Goal: Task Accomplishment & Management: Manage account settings

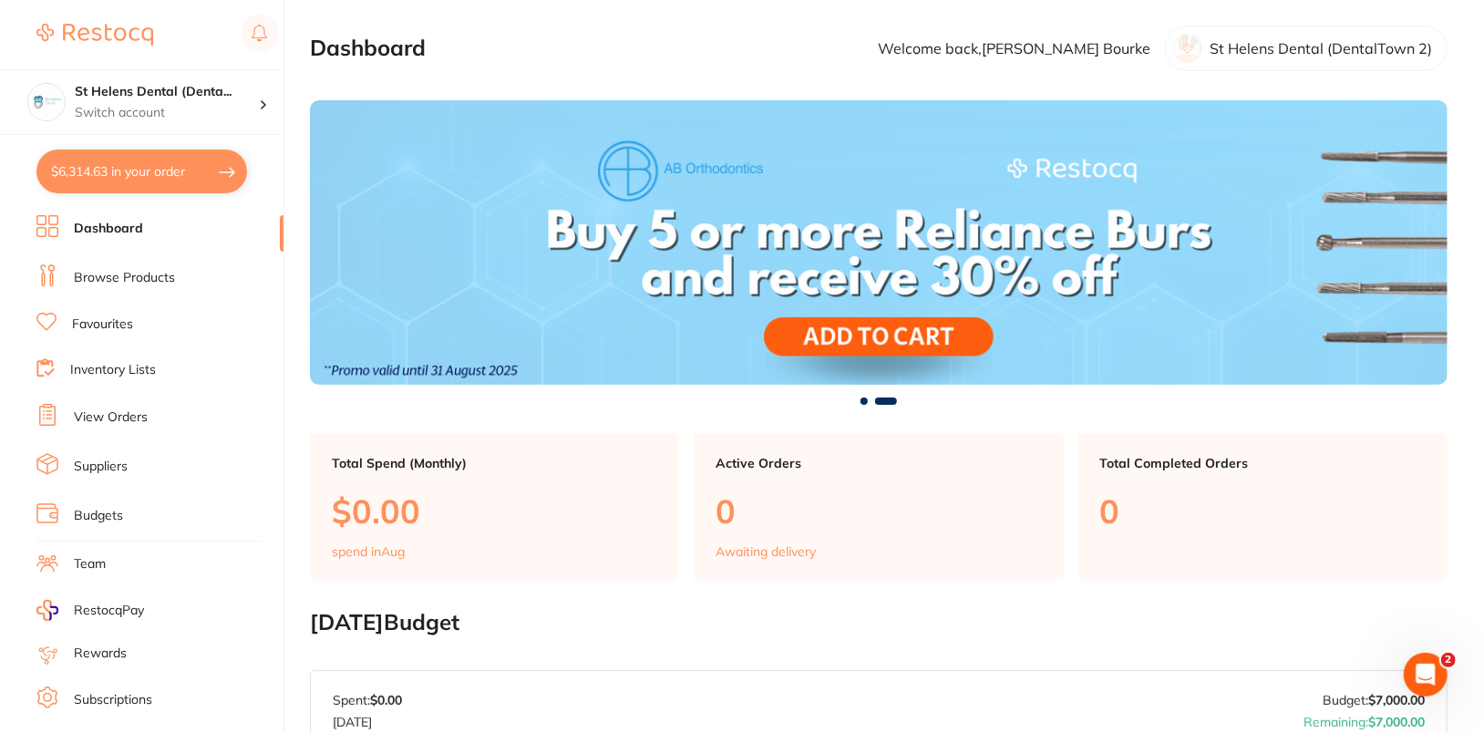
click at [103, 190] on button "$6,314.63 in your order" at bounding box center [141, 171] width 211 height 44
checkbox input "true"
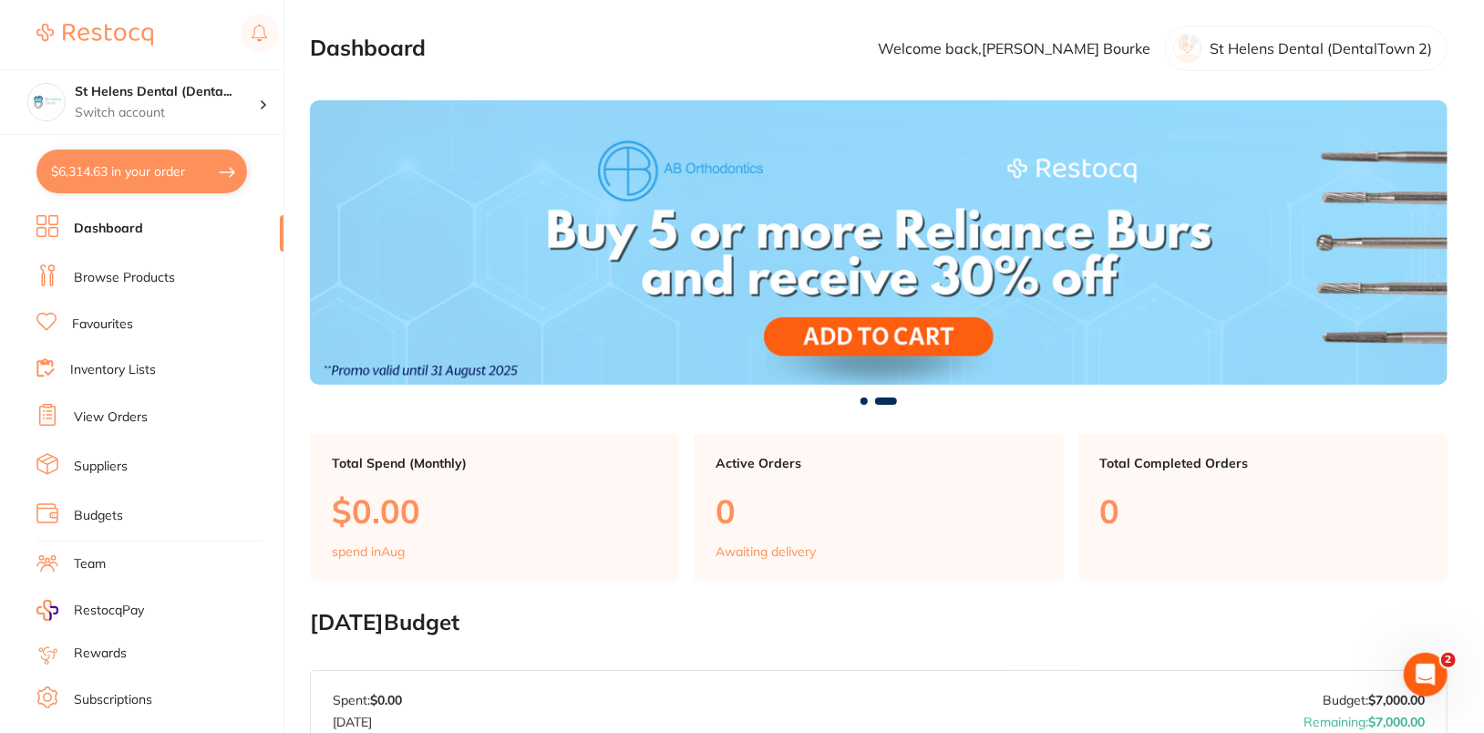
checkbox input "true"
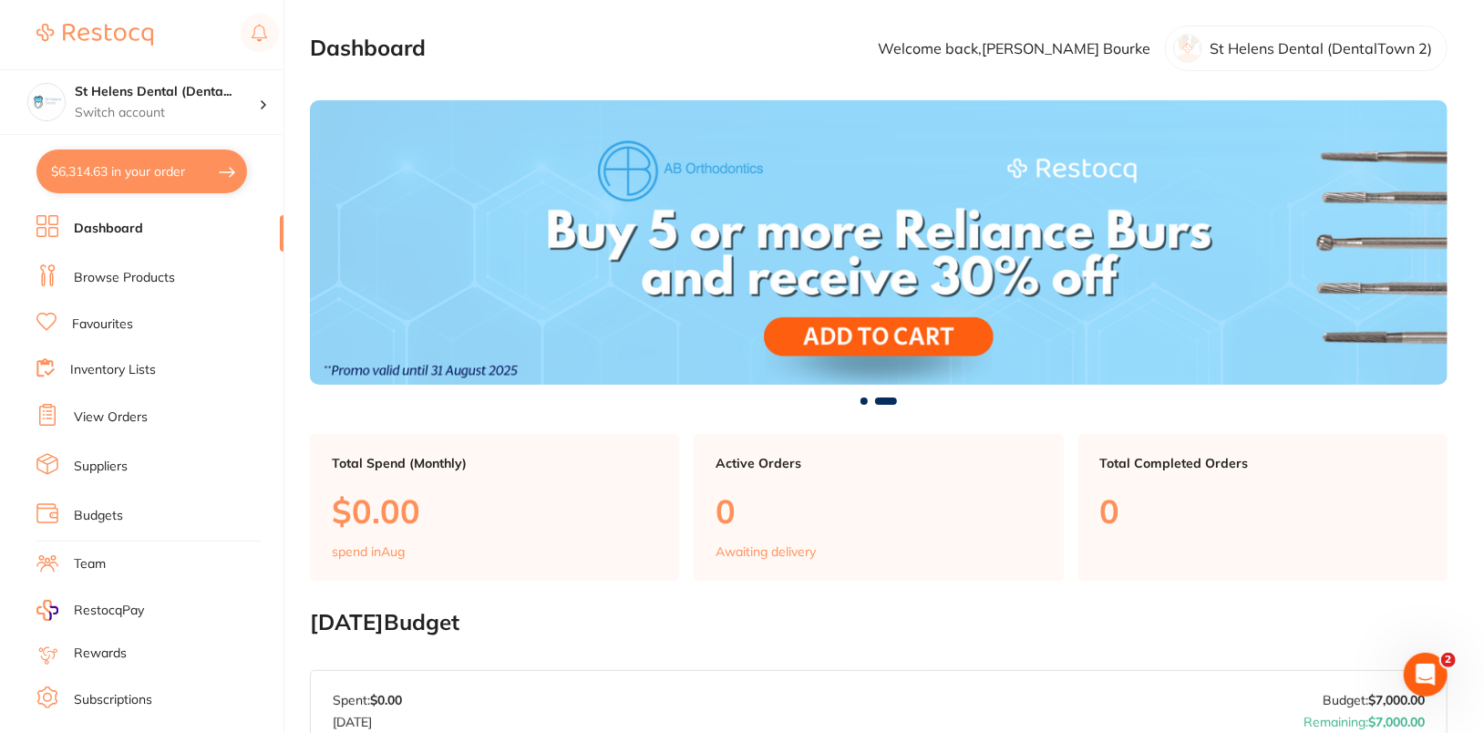
checkbox input "true"
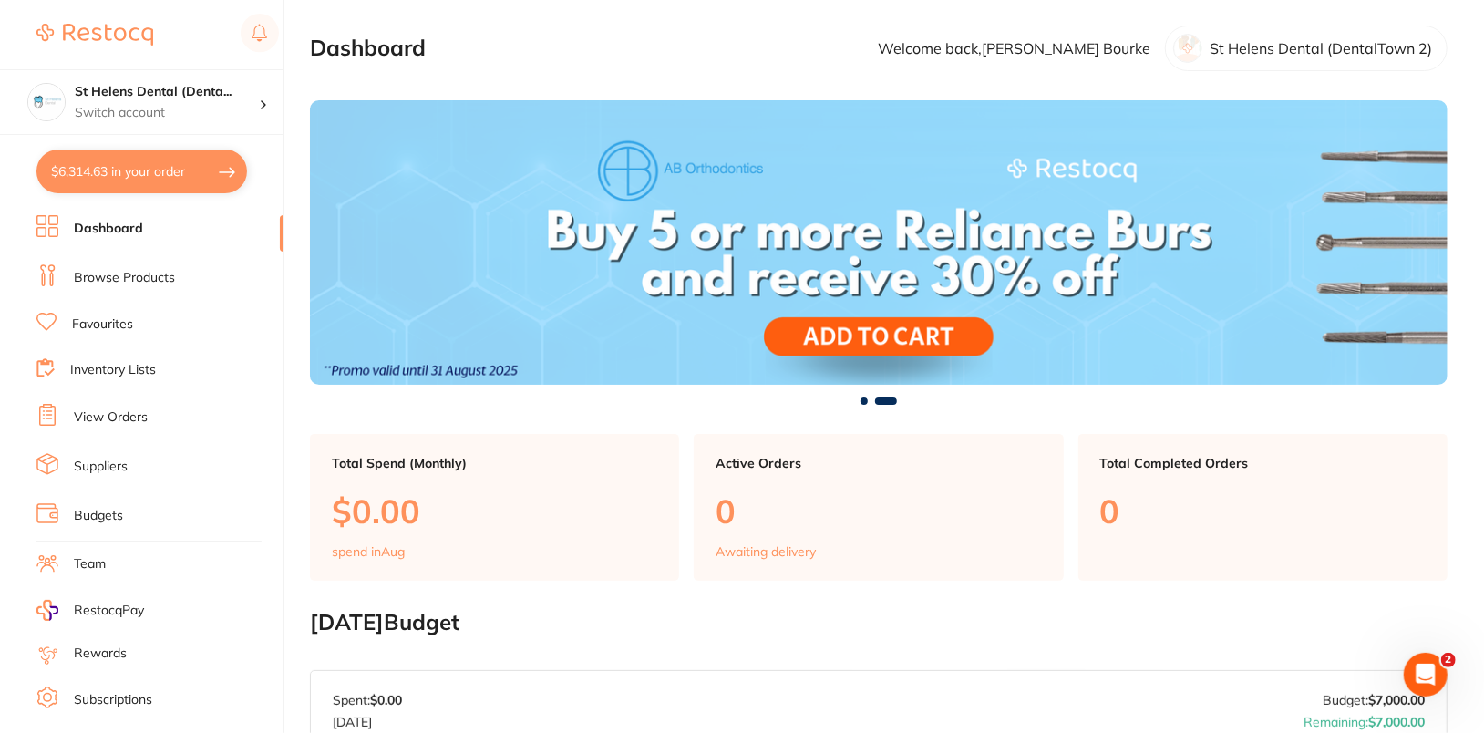
checkbox input "true"
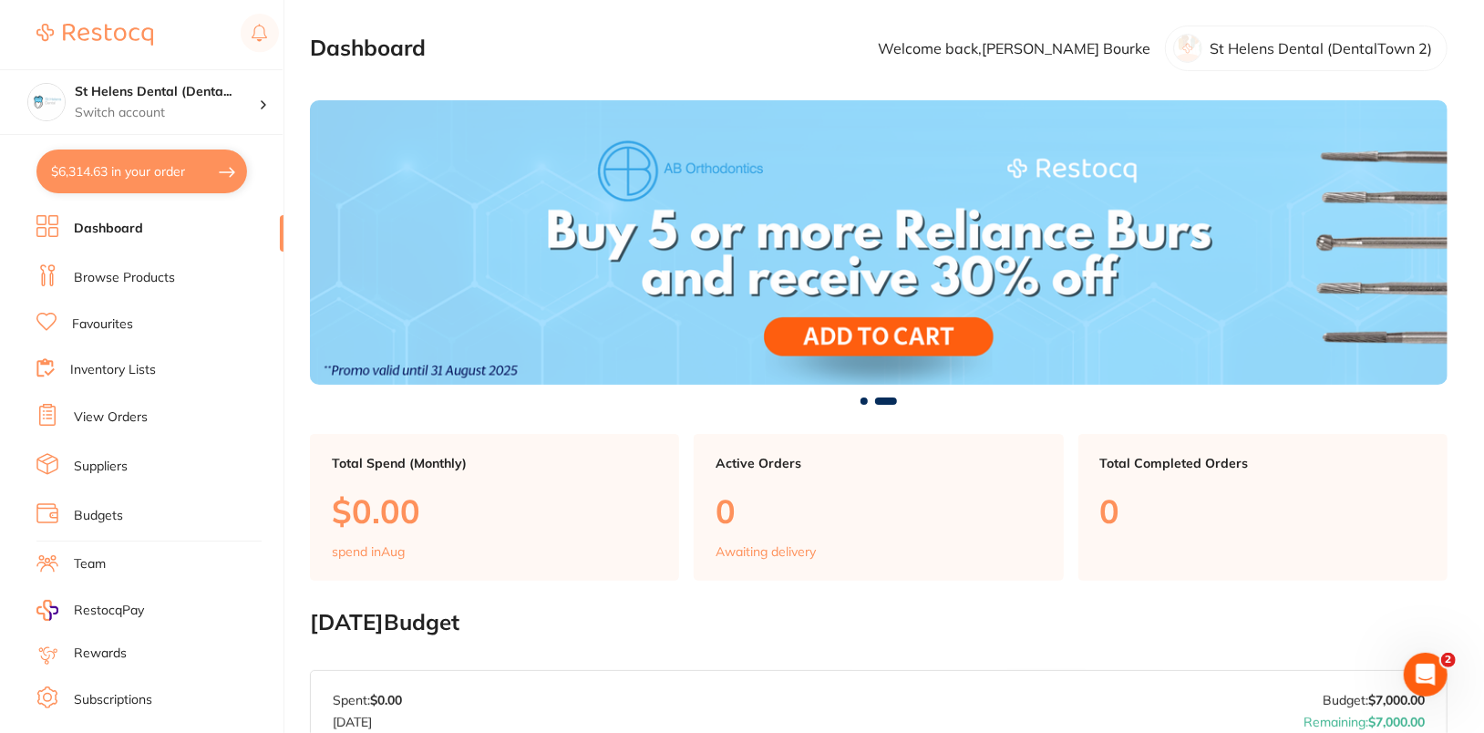
checkbox input "true"
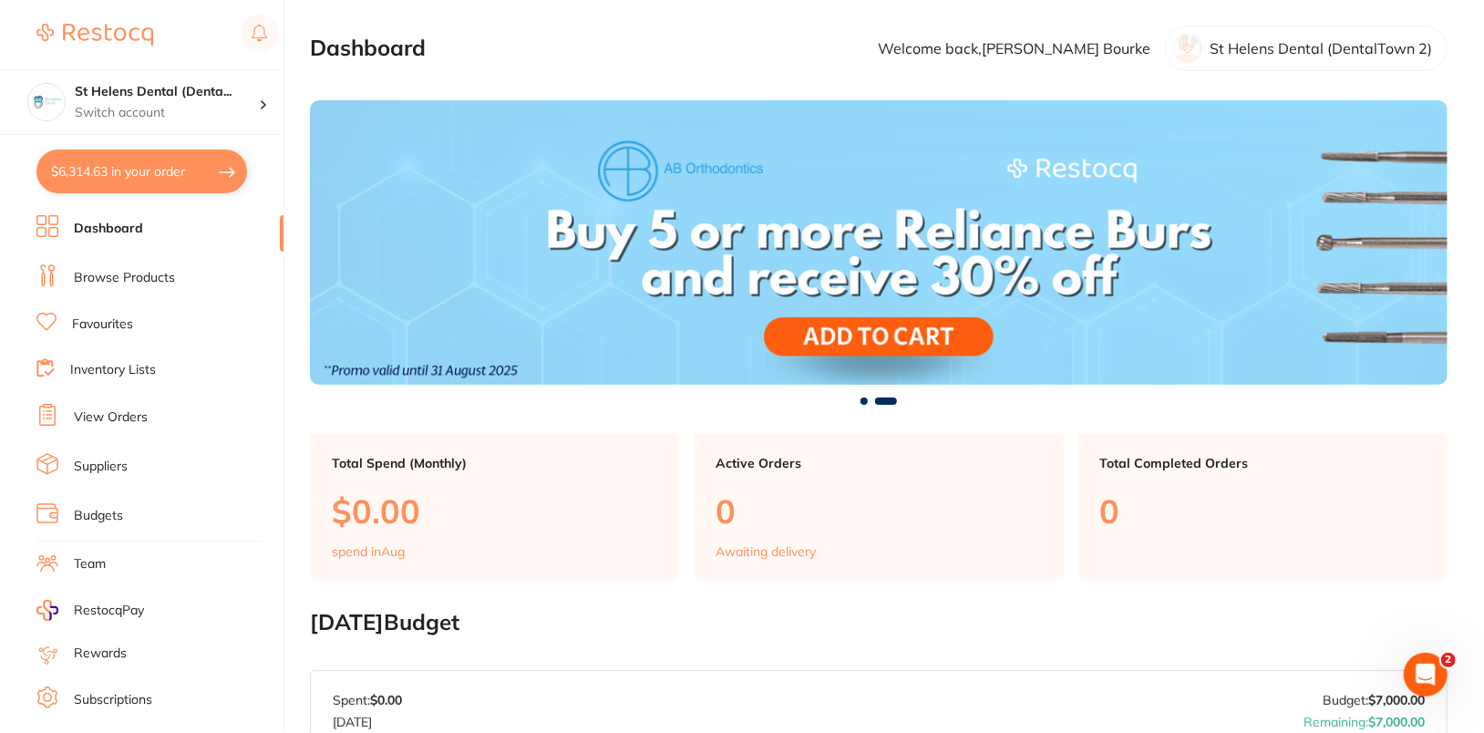
checkbox input "true"
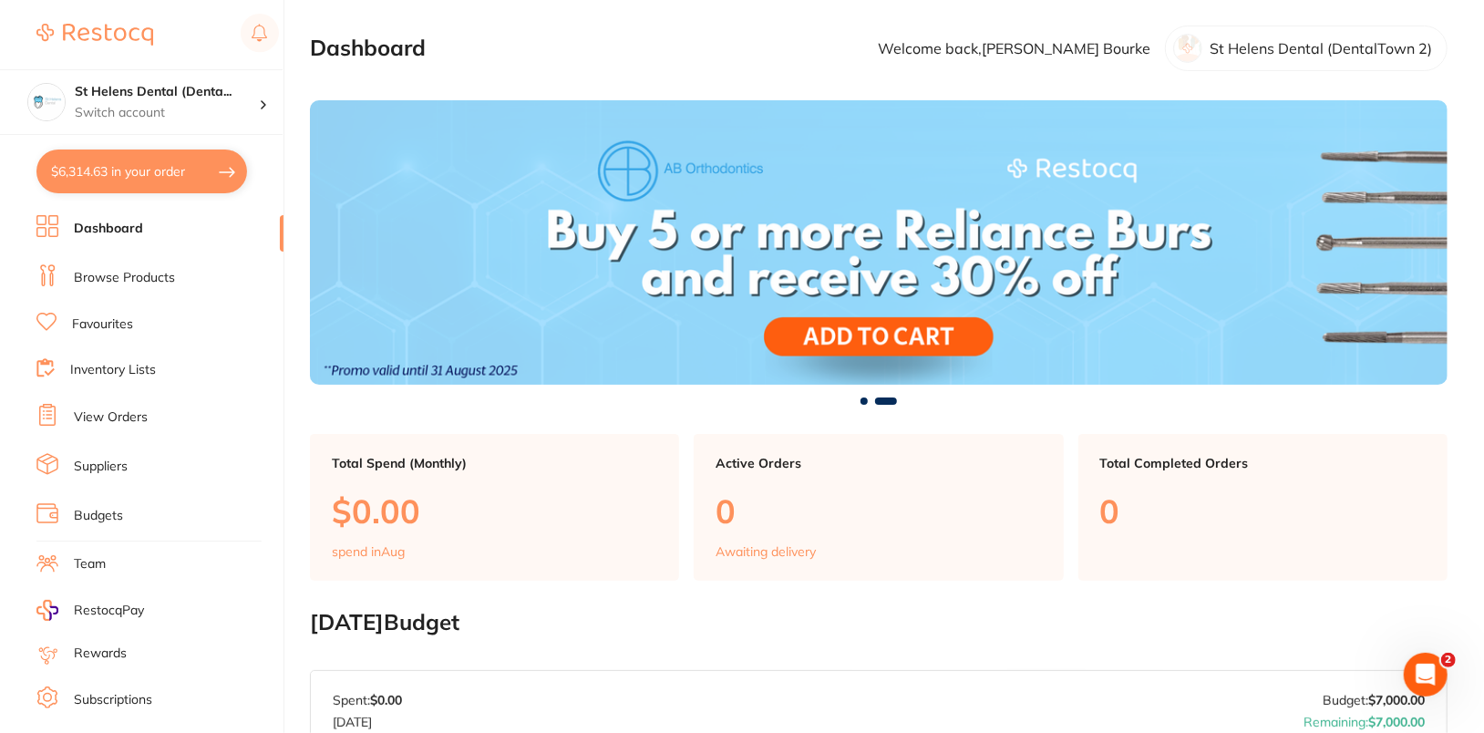
checkbox input "true"
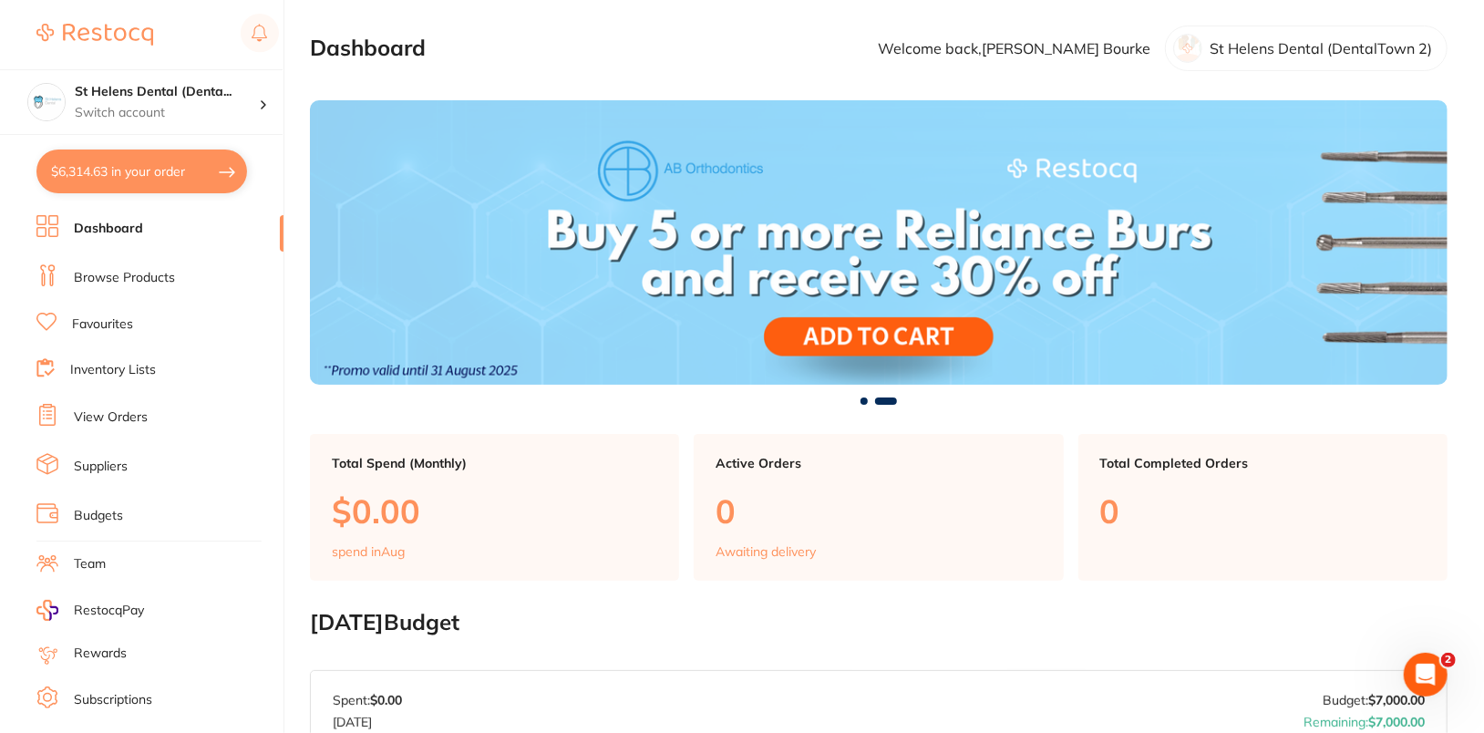
checkbox input "true"
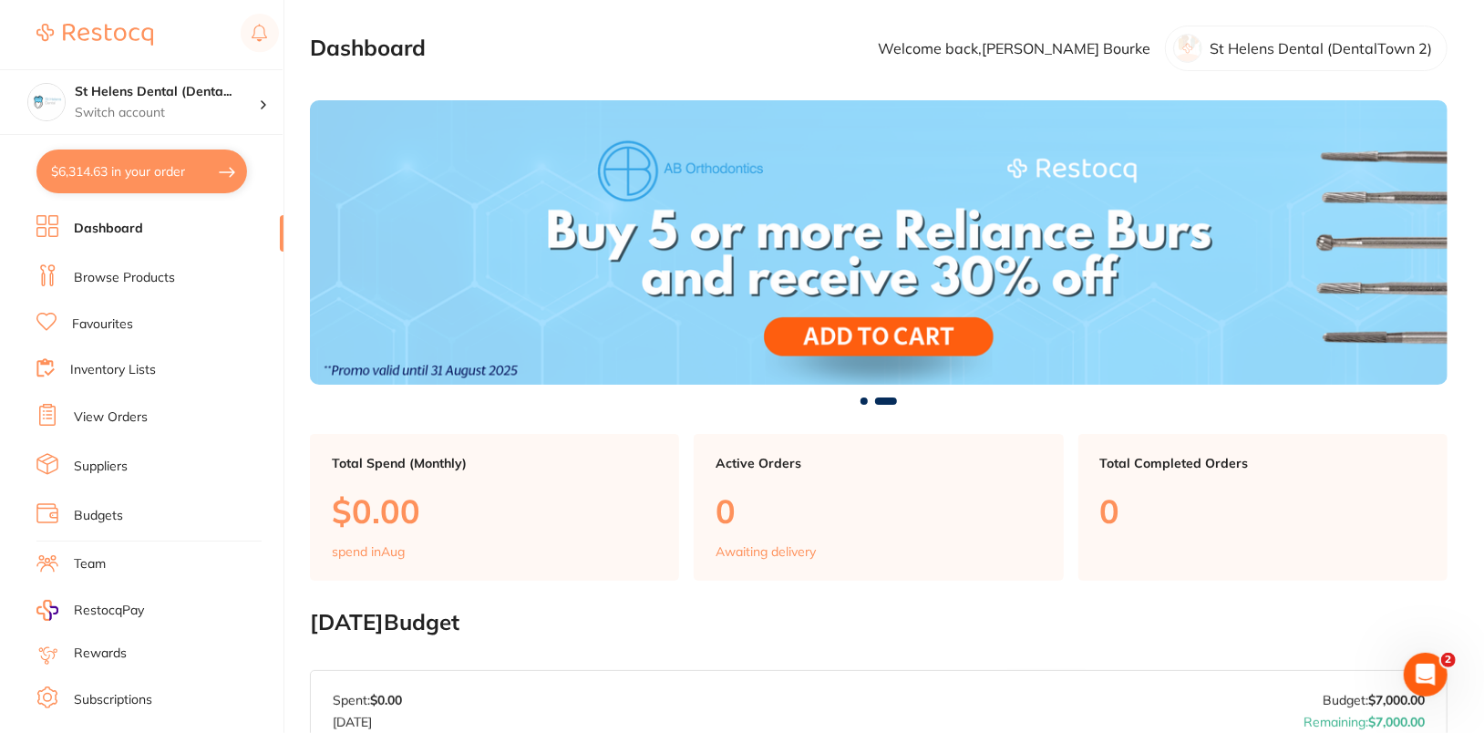
checkbox input "true"
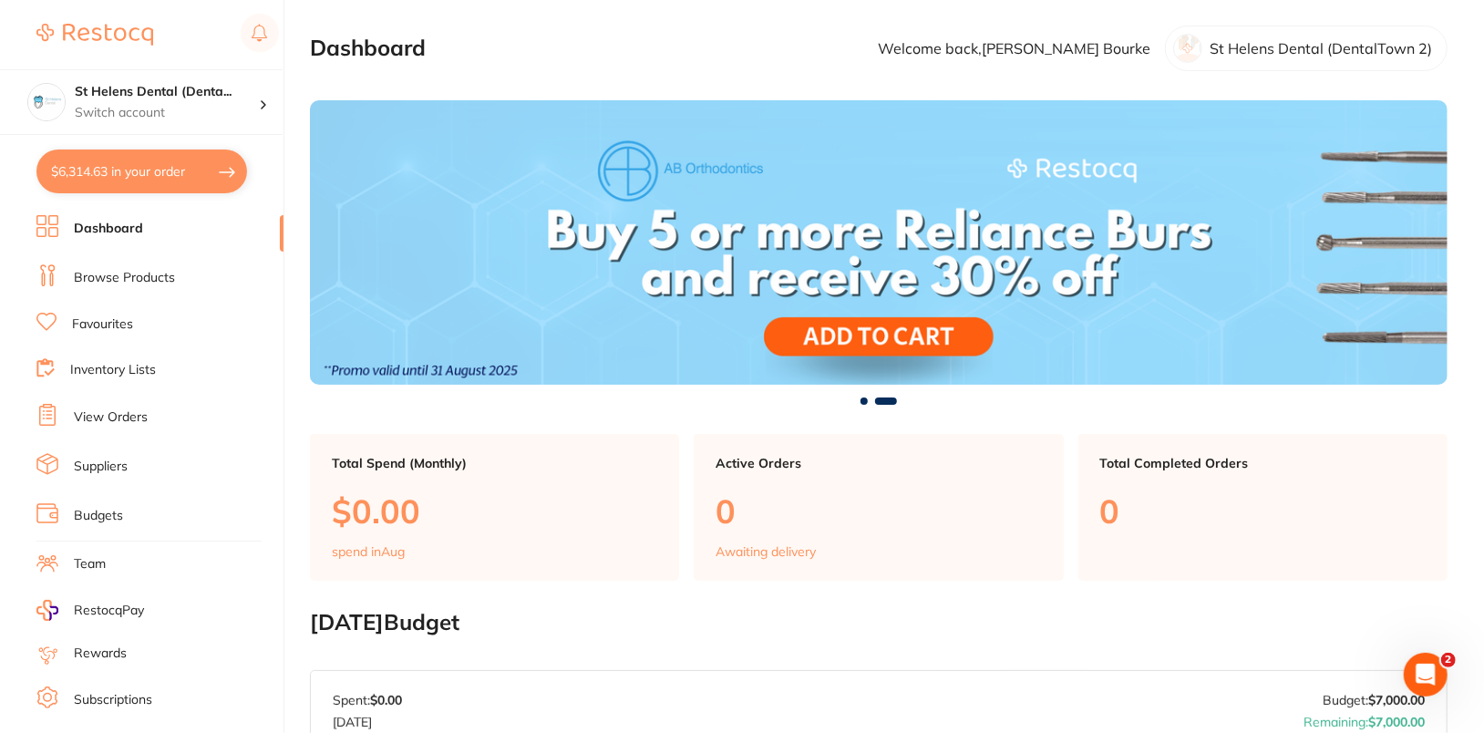
checkbox input "true"
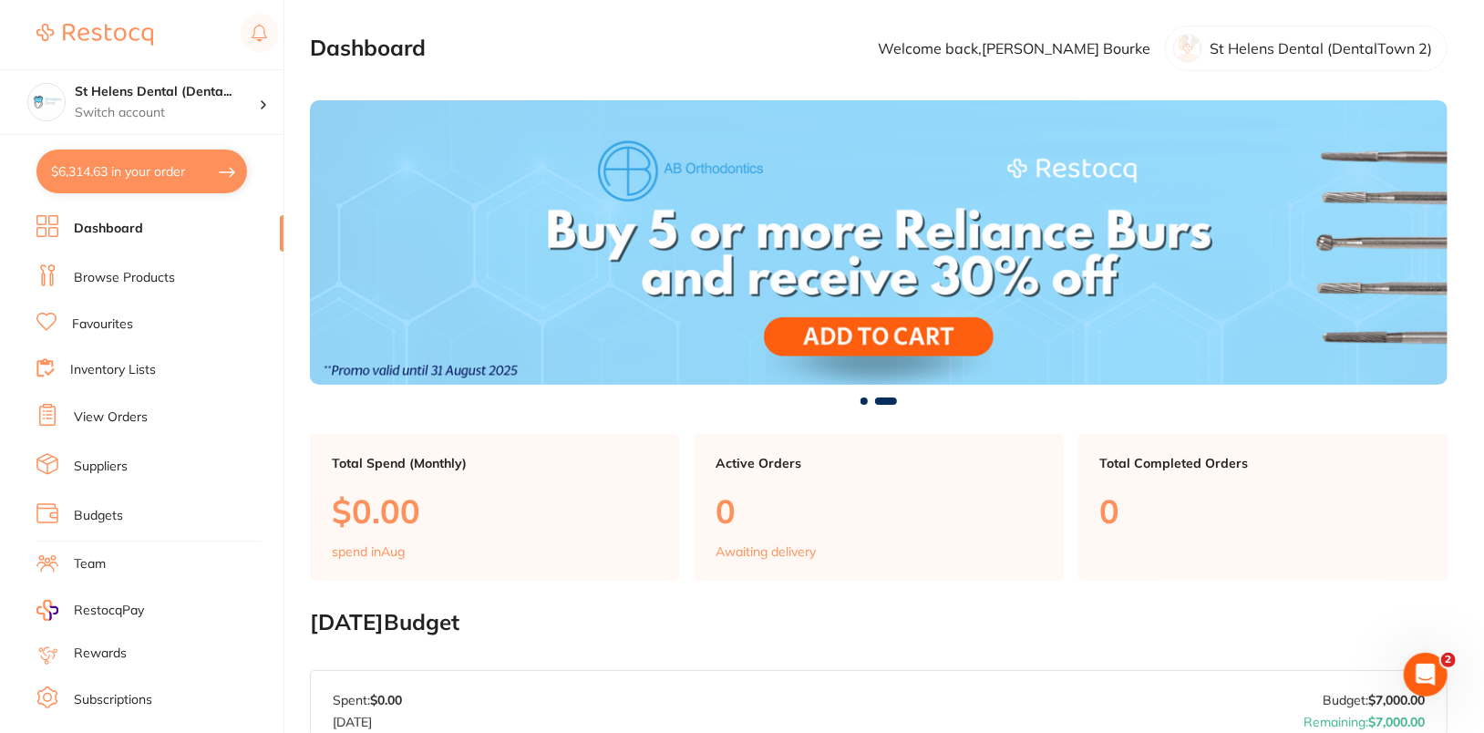
checkbox input "true"
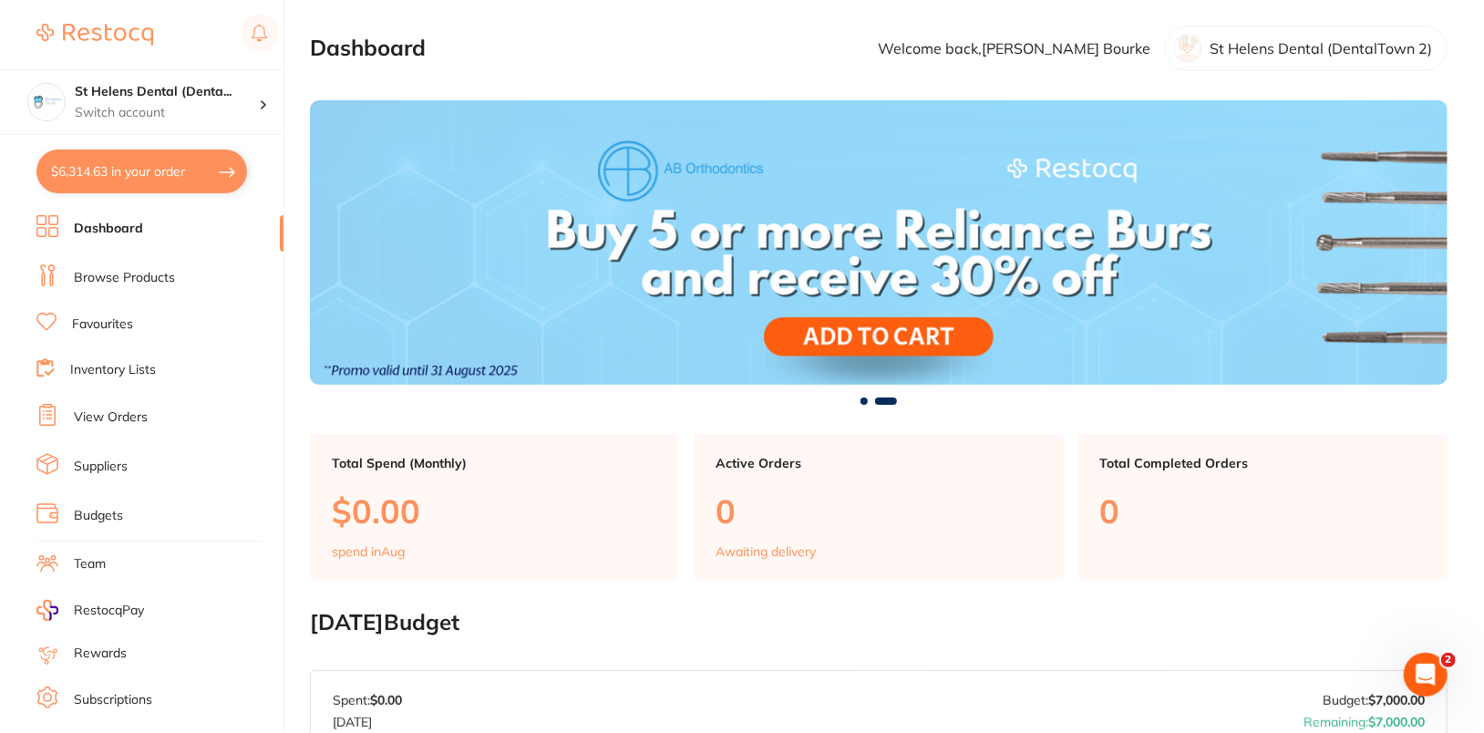
checkbox input "true"
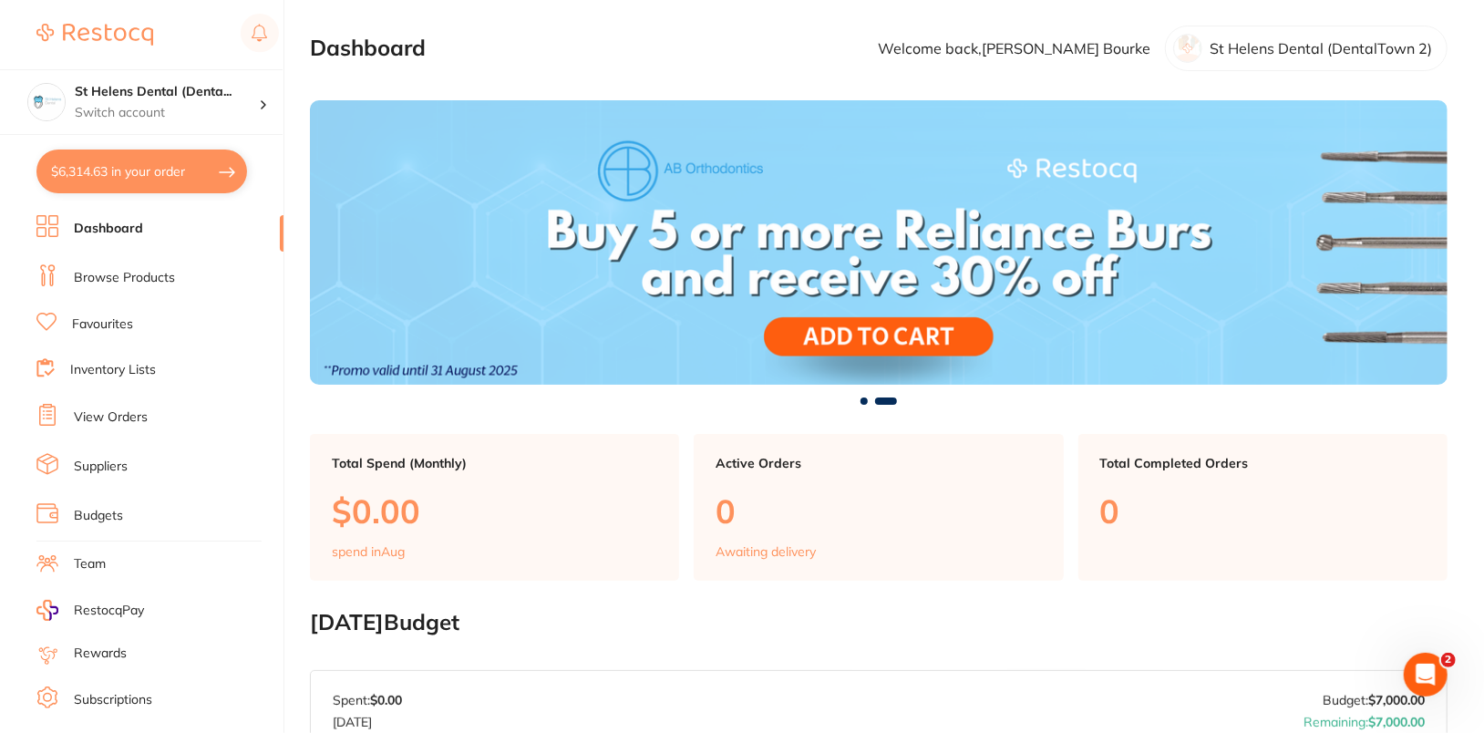
checkbox input "true"
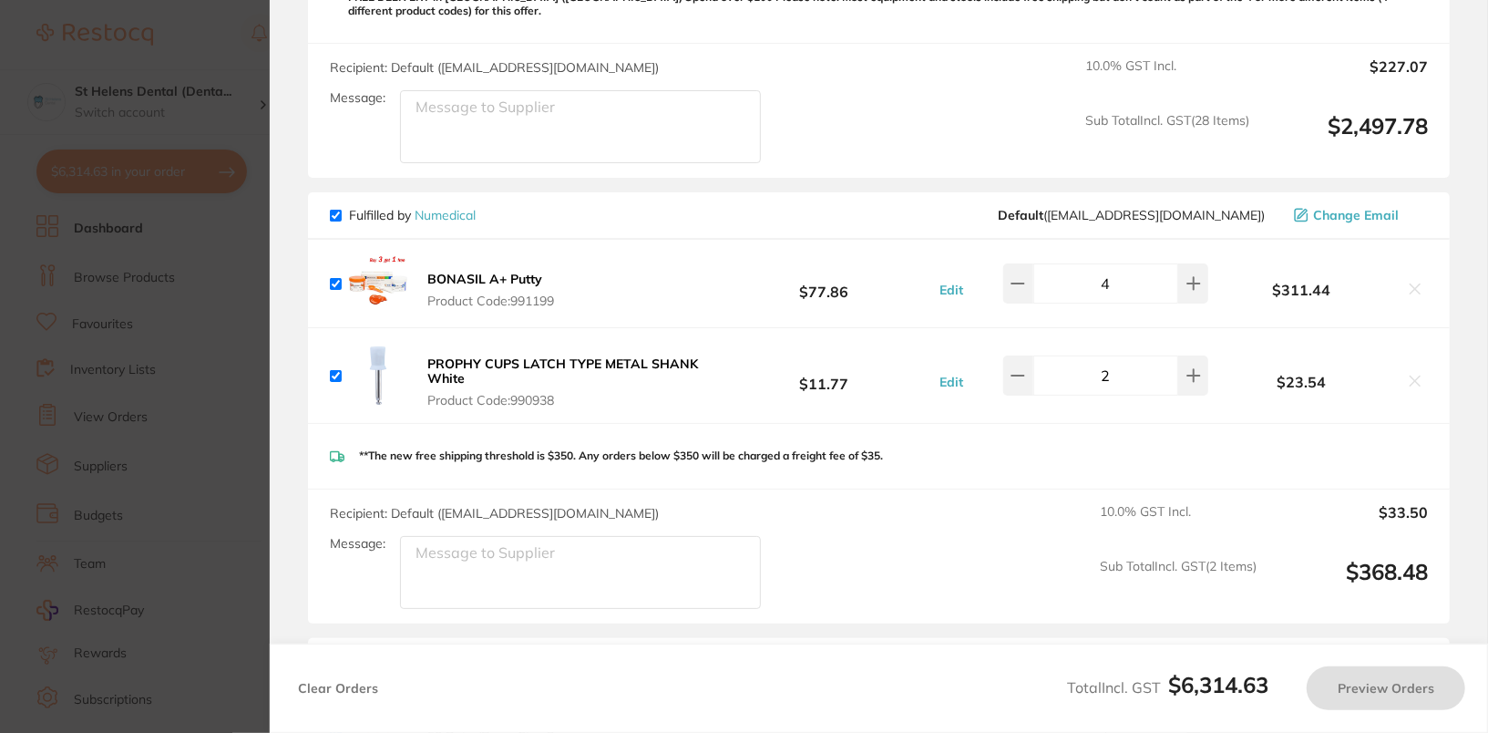
scroll to position [6049, 0]
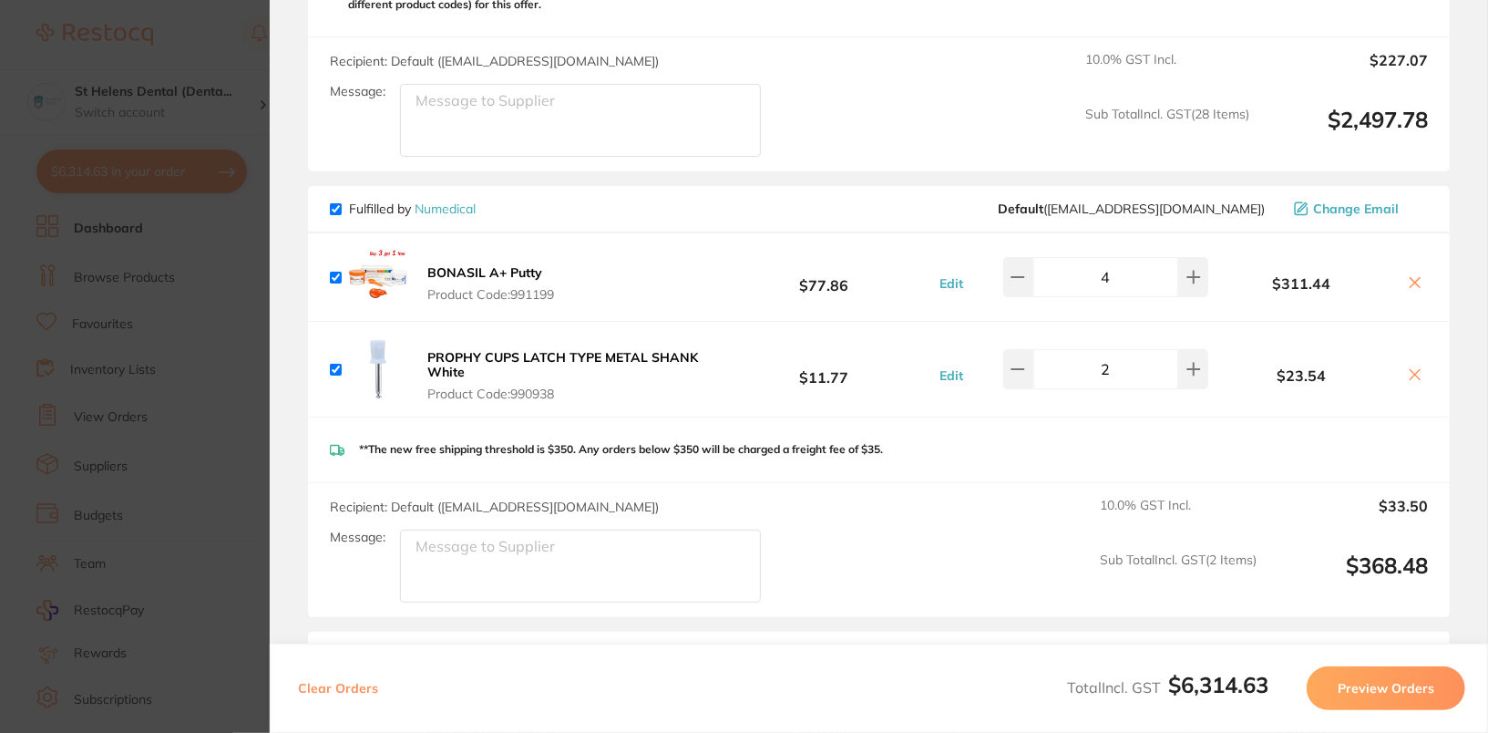
click at [98, 279] on section "Update RRP Set your pre negotiated price for this item. Item Agreed RRP (excl. …" at bounding box center [744, 366] width 1488 height 733
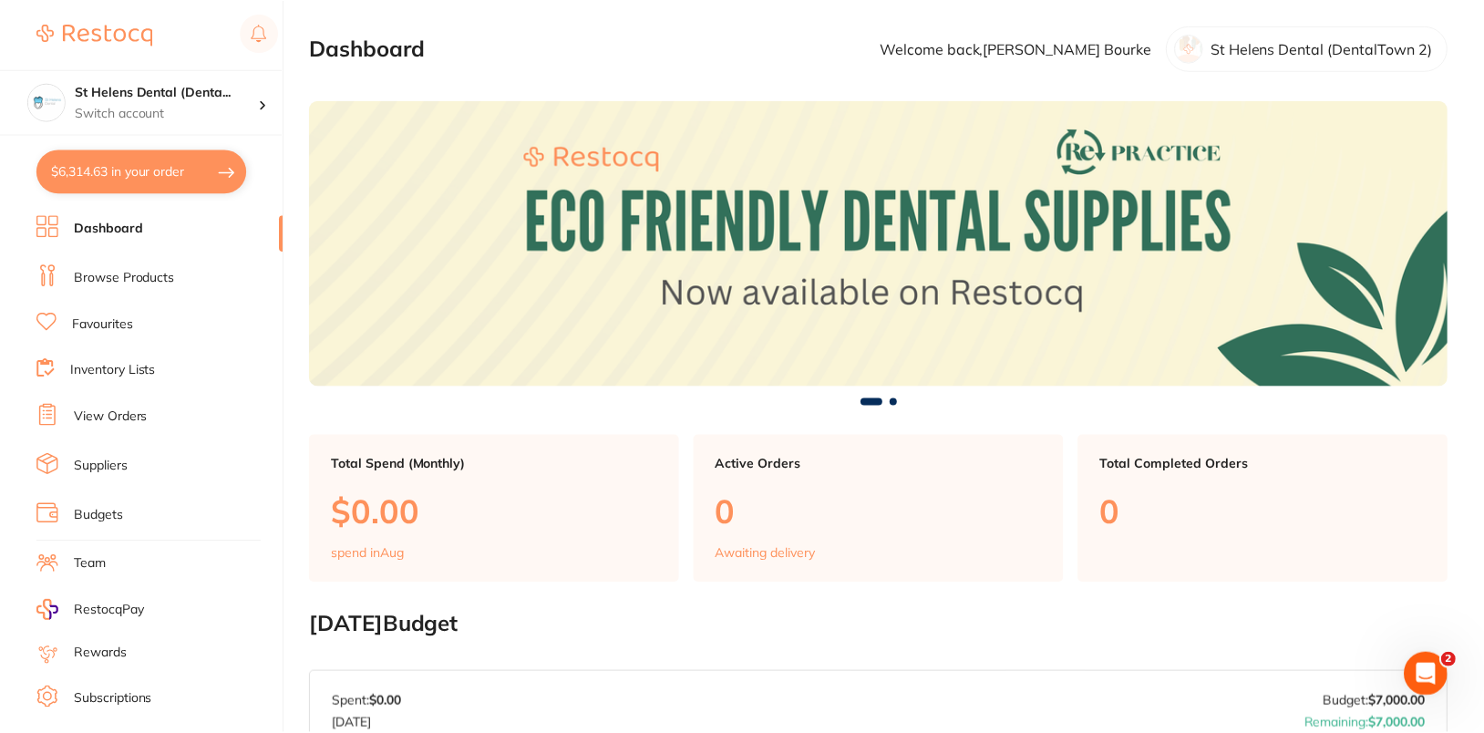
scroll to position [185, 0]
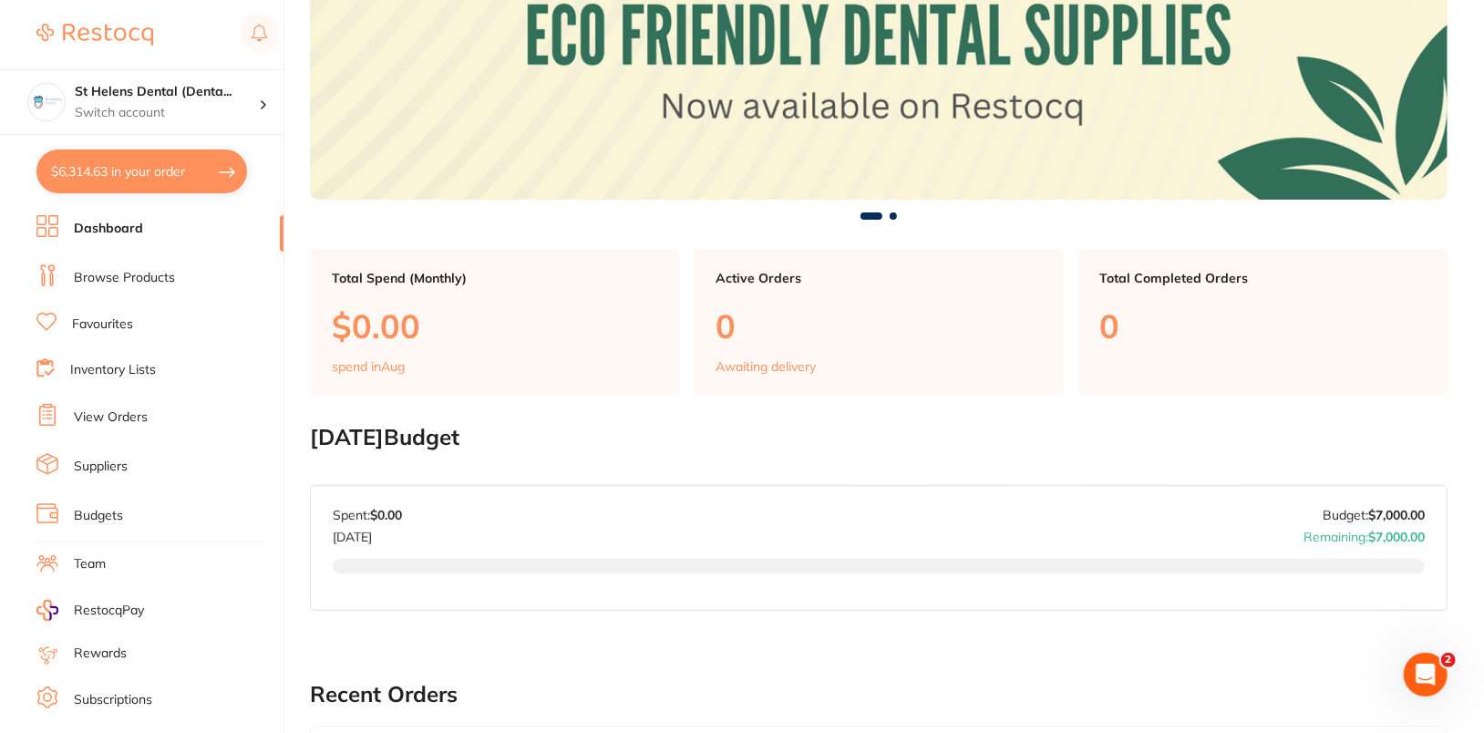
click at [107, 468] on link "Suppliers" at bounding box center [101, 466] width 54 height 18
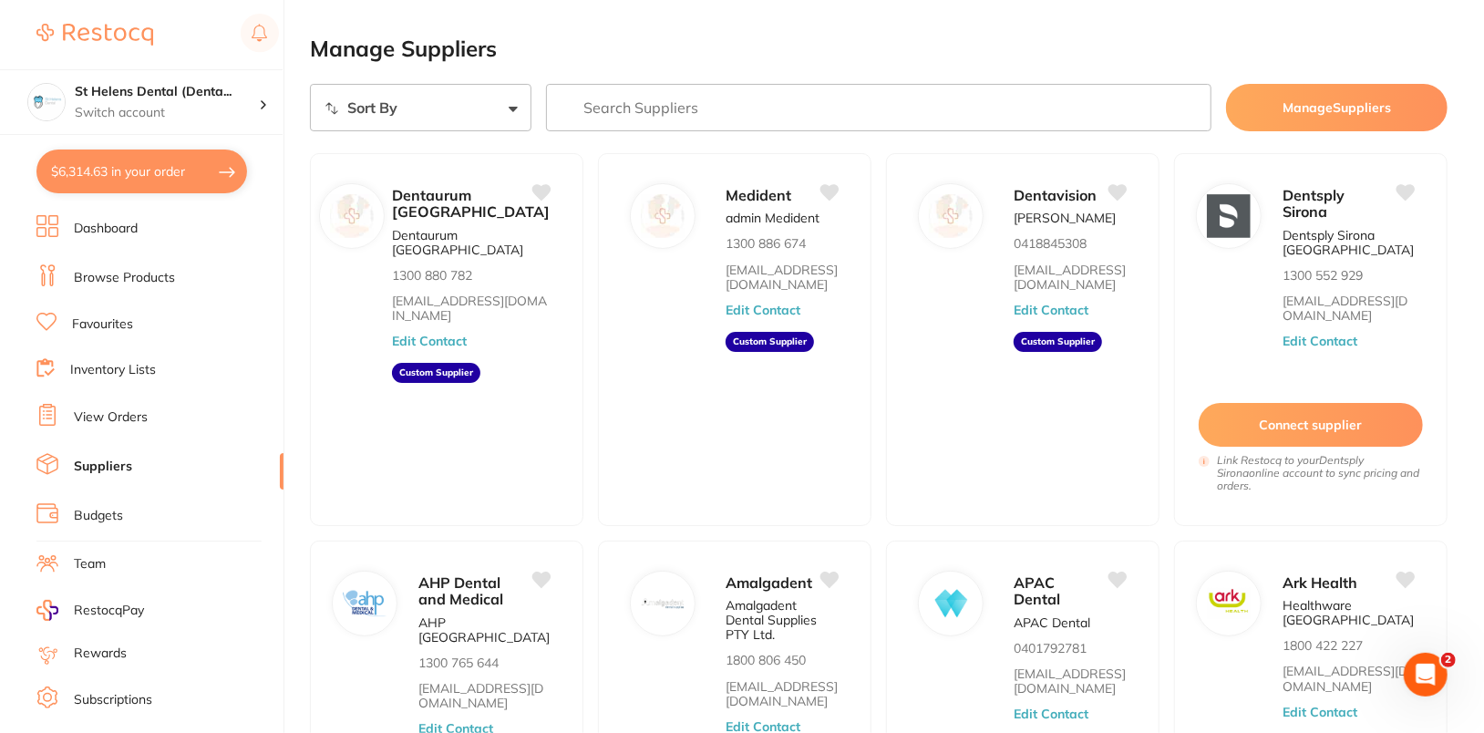
click at [719, 119] on input "search" at bounding box center [878, 107] width 665 height 47
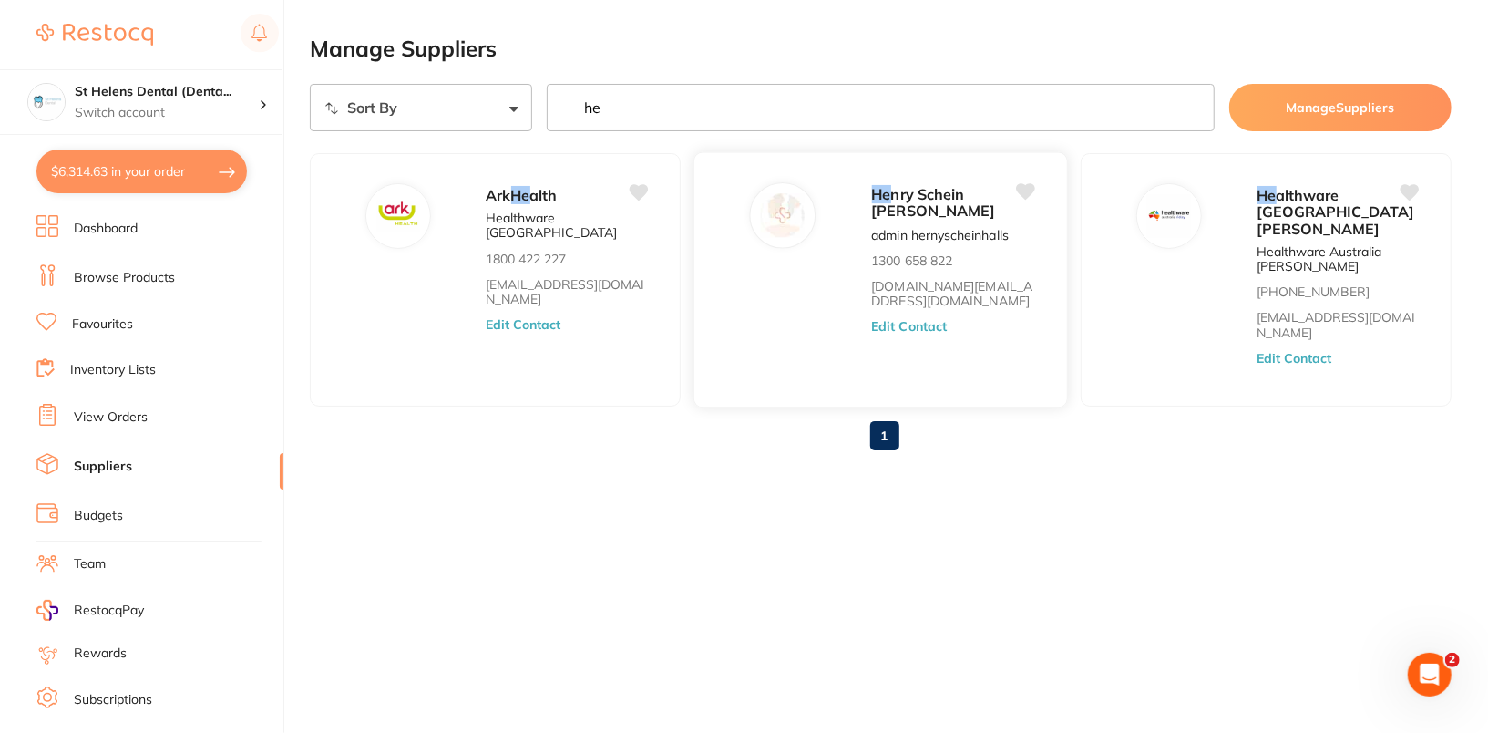
click at [885, 322] on button "Edit Contact" at bounding box center [909, 327] width 76 height 15
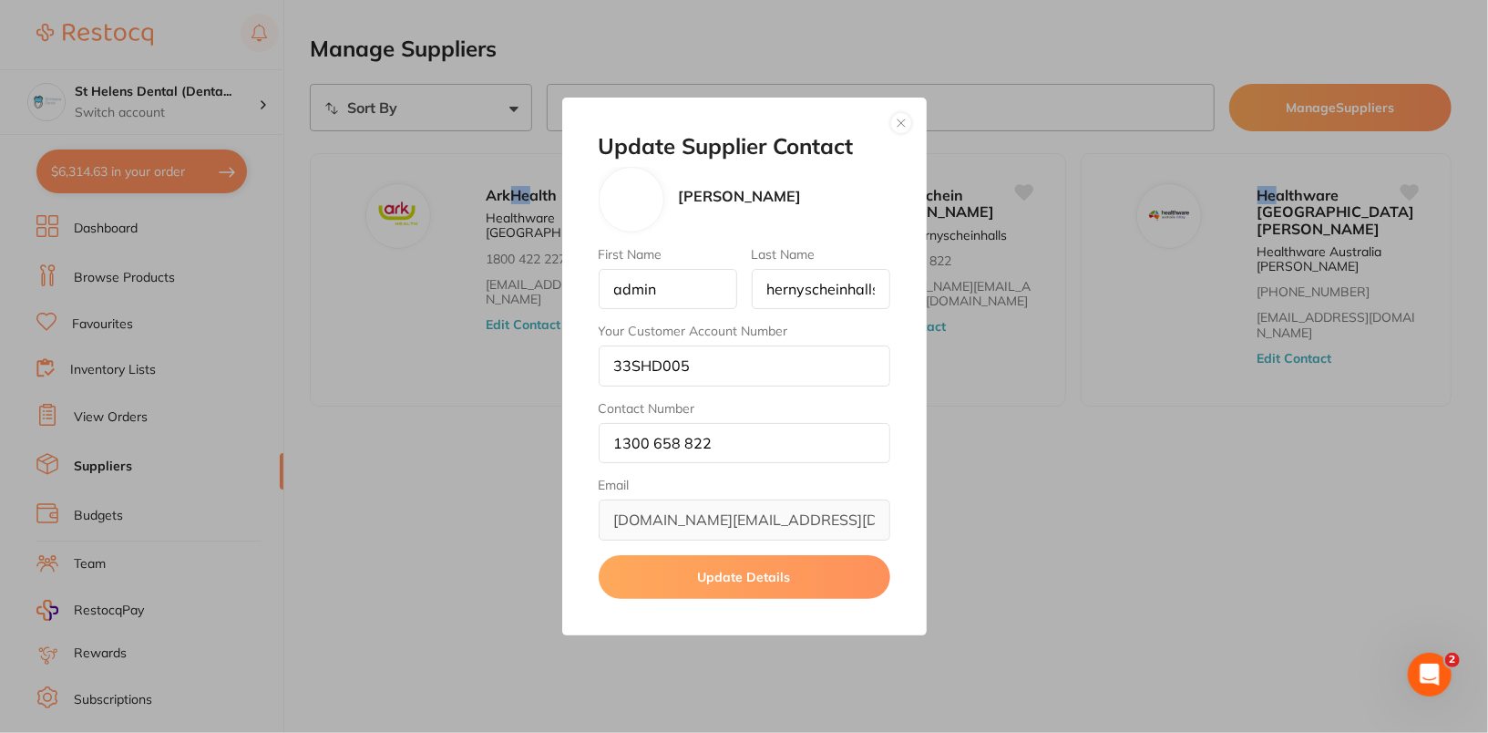
click at [904, 118] on button "button" at bounding box center [901, 123] width 22 height 22
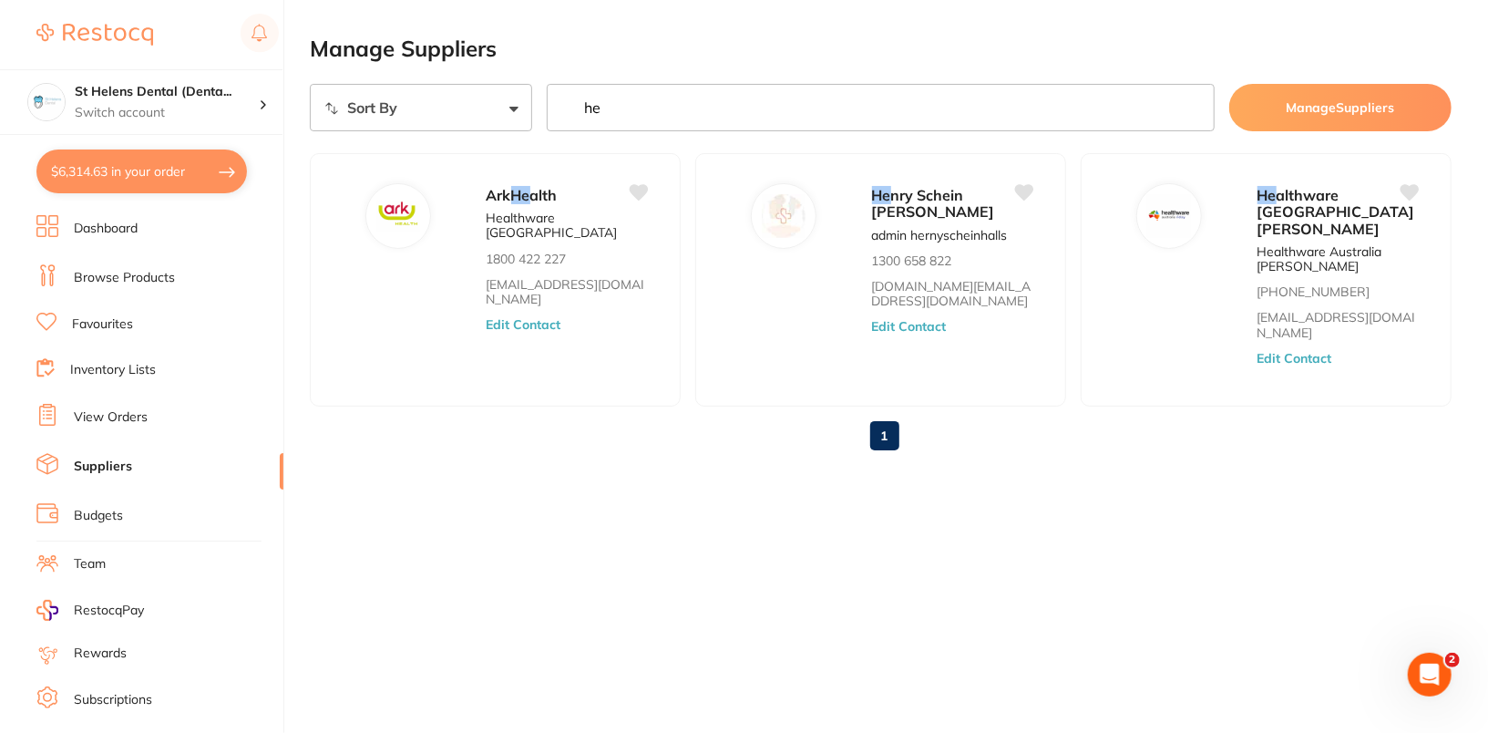
click at [893, 112] on input "he" at bounding box center [881, 107] width 668 height 47
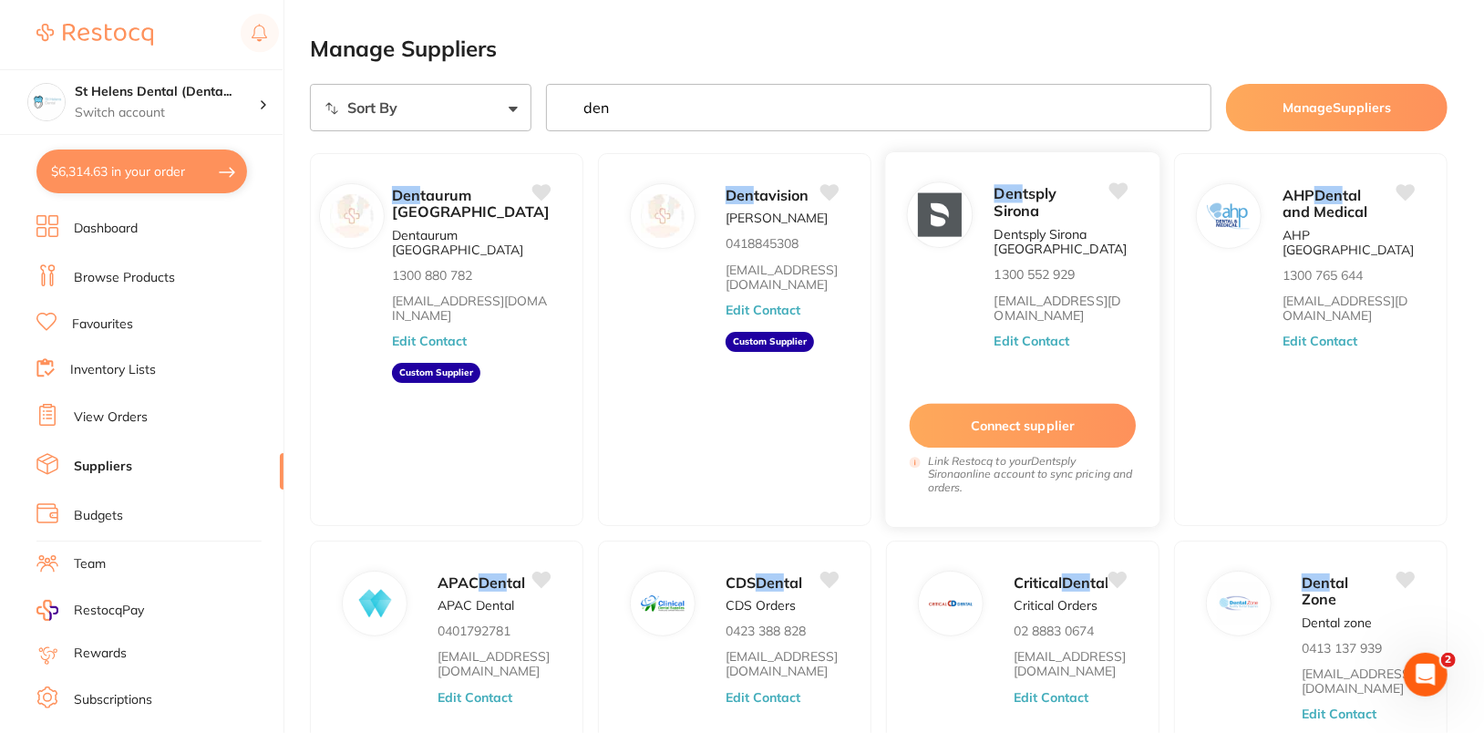
click at [1049, 340] on button "Edit Contact" at bounding box center [1032, 341] width 76 height 15
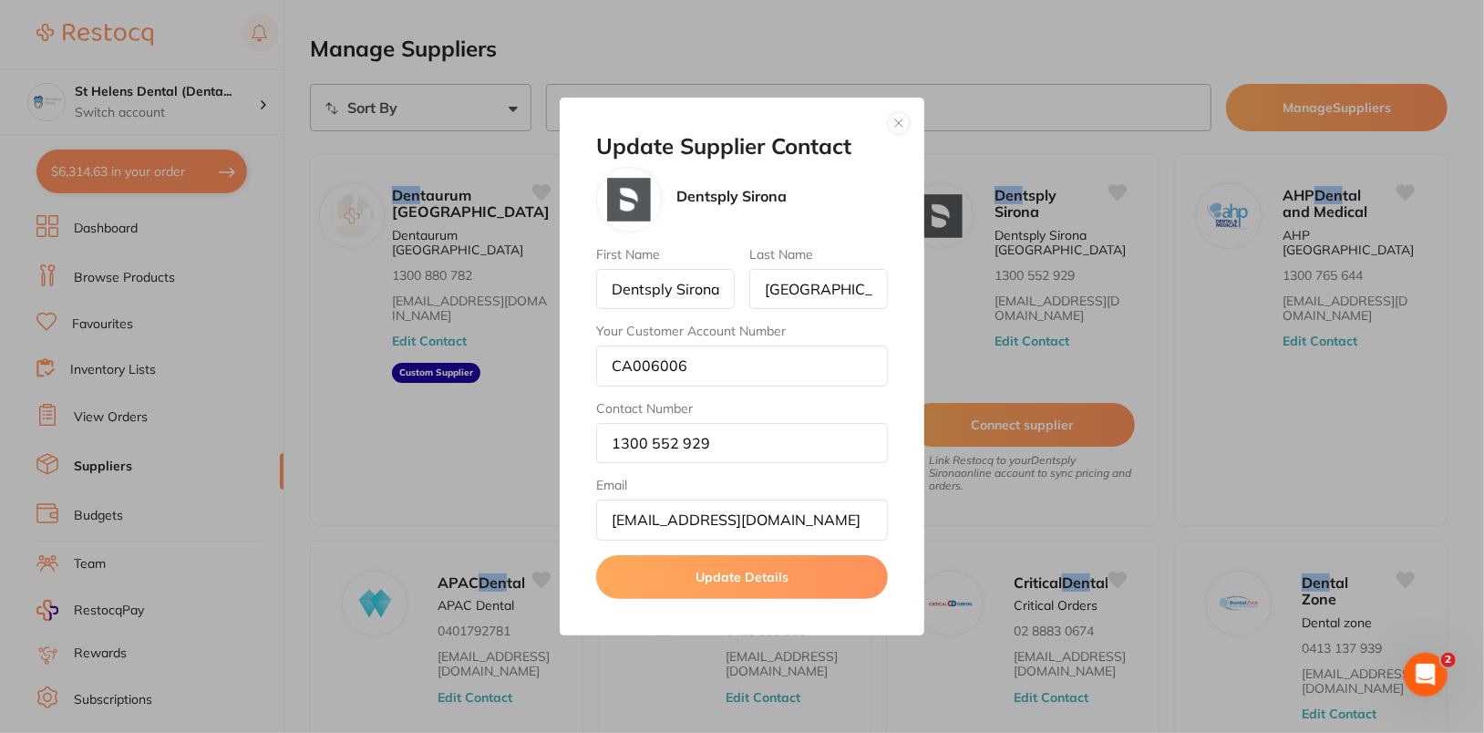
click at [900, 127] on button "button" at bounding box center [899, 123] width 22 height 22
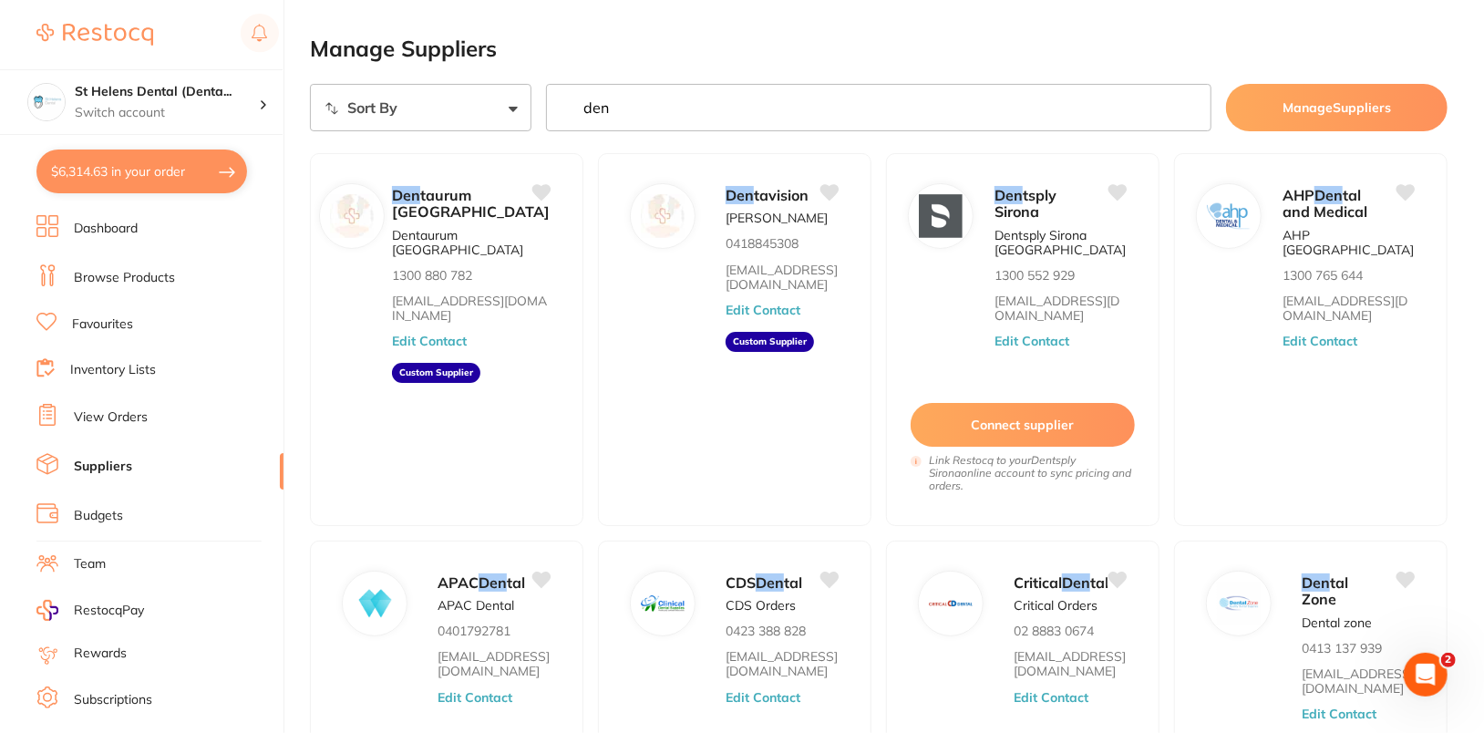
click at [724, 99] on input "den" at bounding box center [878, 107] width 665 height 47
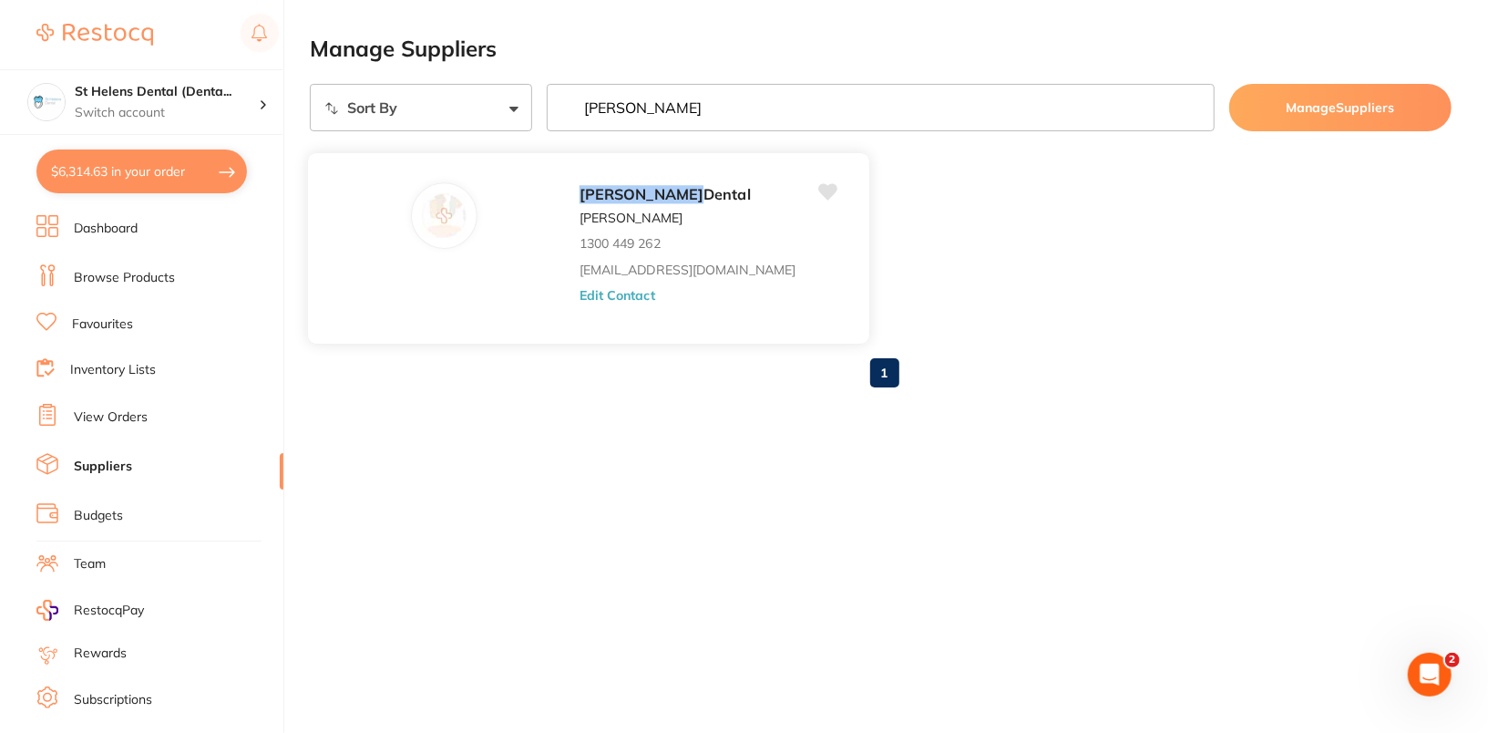
click at [580, 288] on button "Edit Contact" at bounding box center [618, 295] width 76 height 15
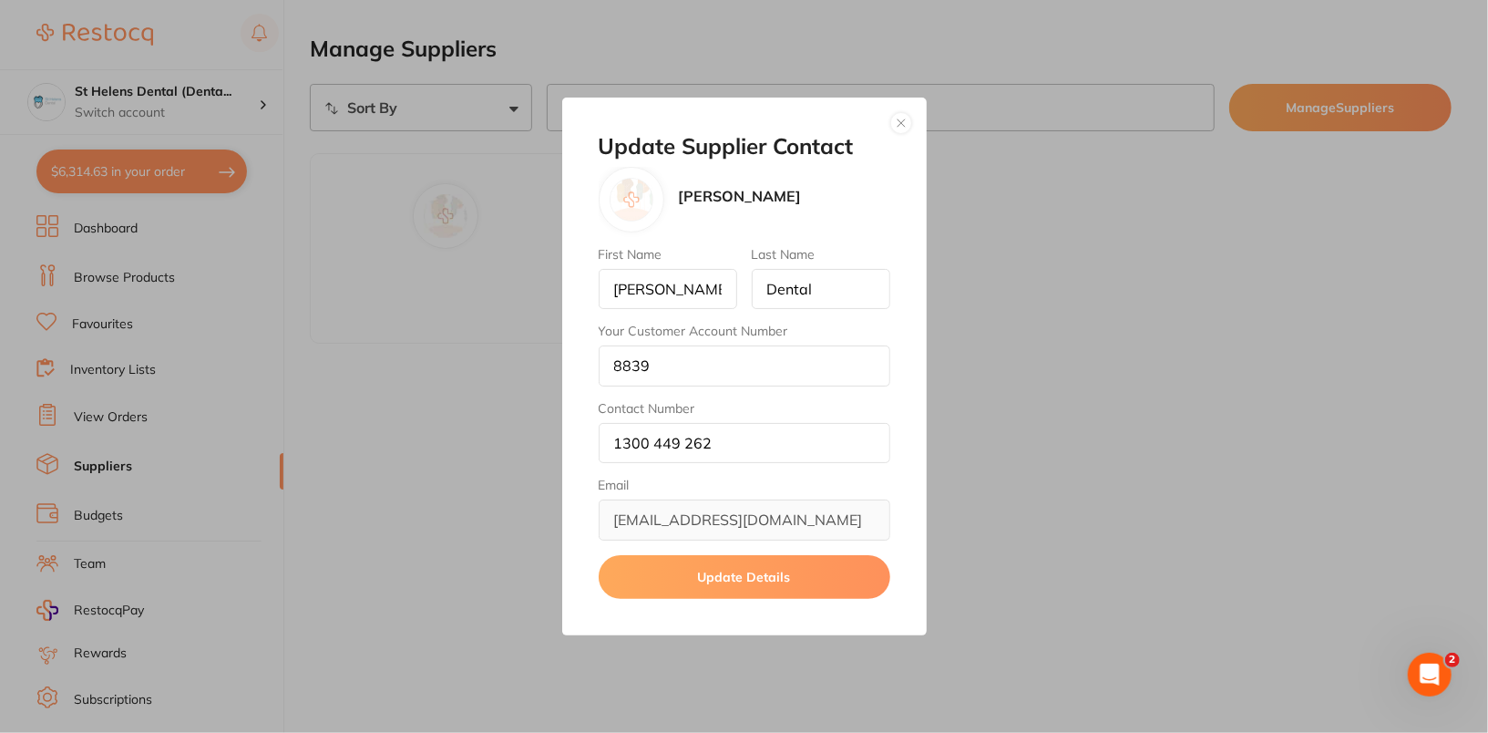
click at [900, 124] on button "button" at bounding box center [901, 123] width 22 height 22
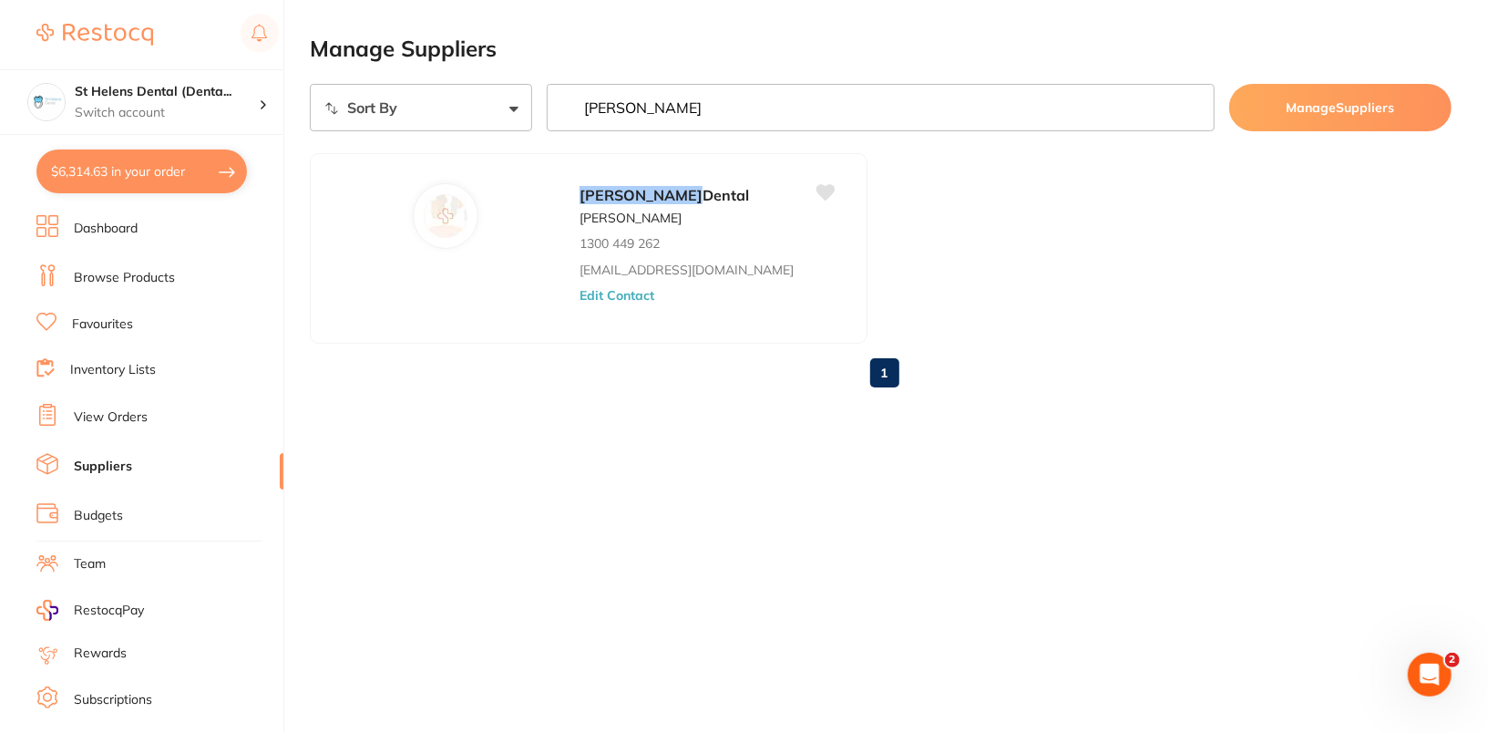
click at [129, 184] on button "$6,314.63 in your order" at bounding box center [141, 171] width 211 height 44
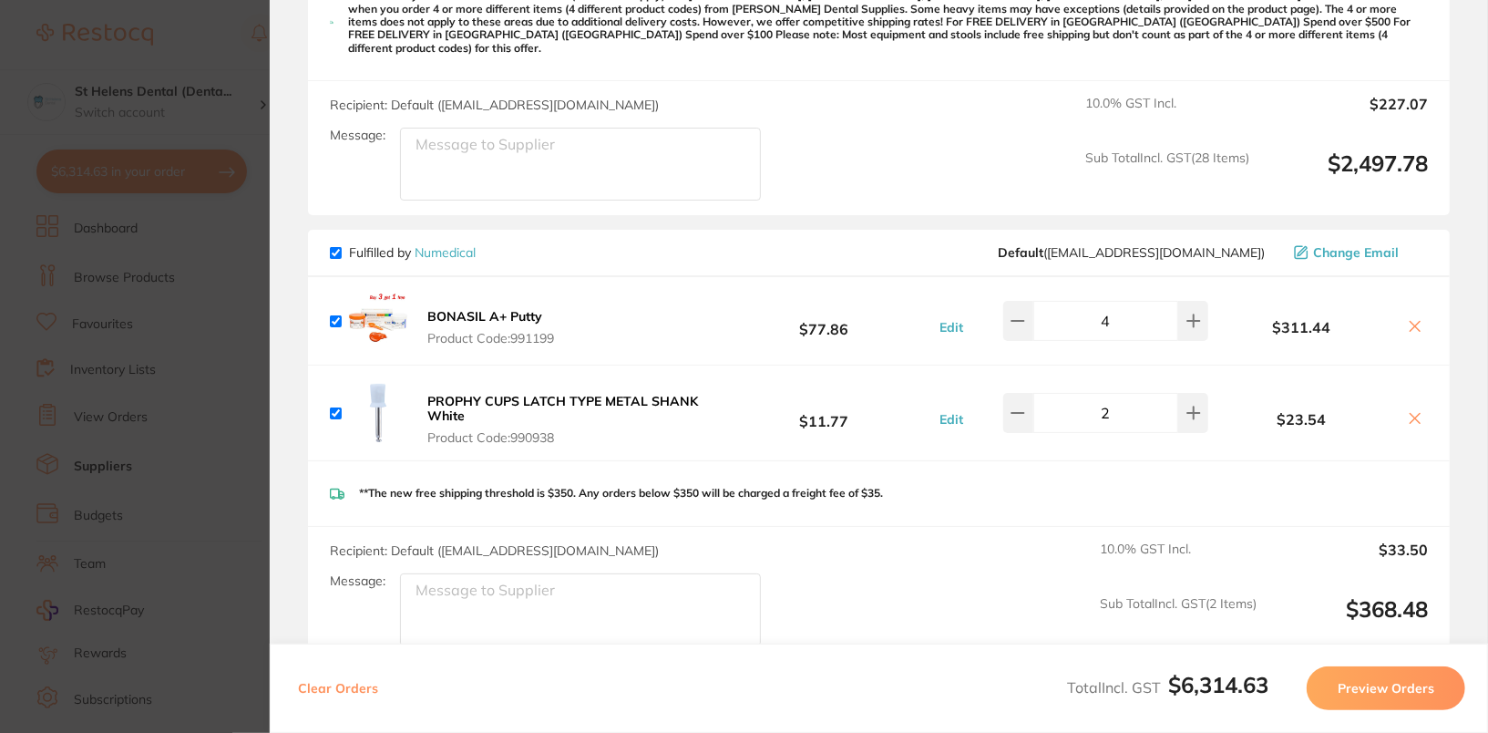
scroll to position [6086, 0]
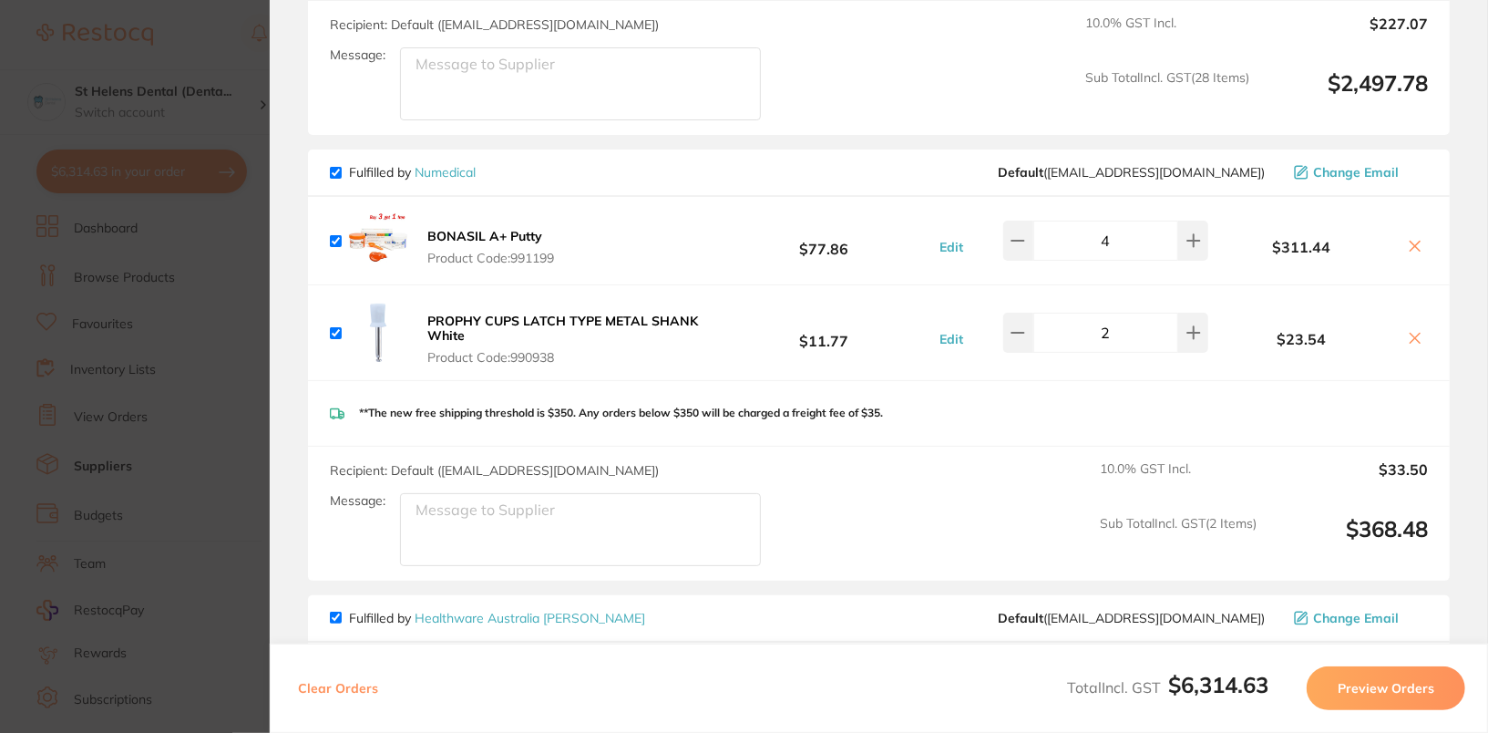
click at [187, 425] on section "Update RRP Set your pre negotiated price for this item. Item Agreed RRP (excl. …" at bounding box center [744, 366] width 1488 height 733
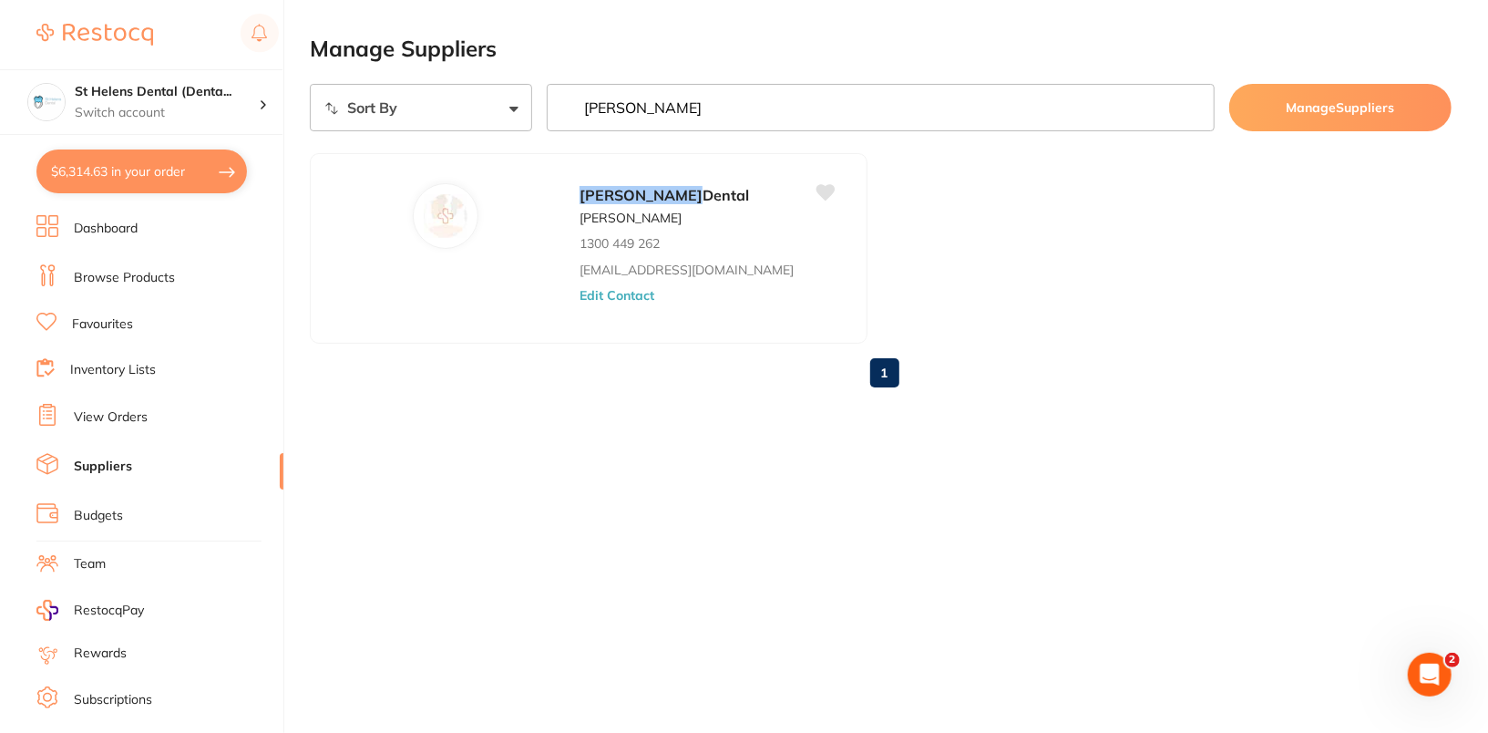
click at [869, 104] on input "[PERSON_NAME]" at bounding box center [881, 107] width 668 height 47
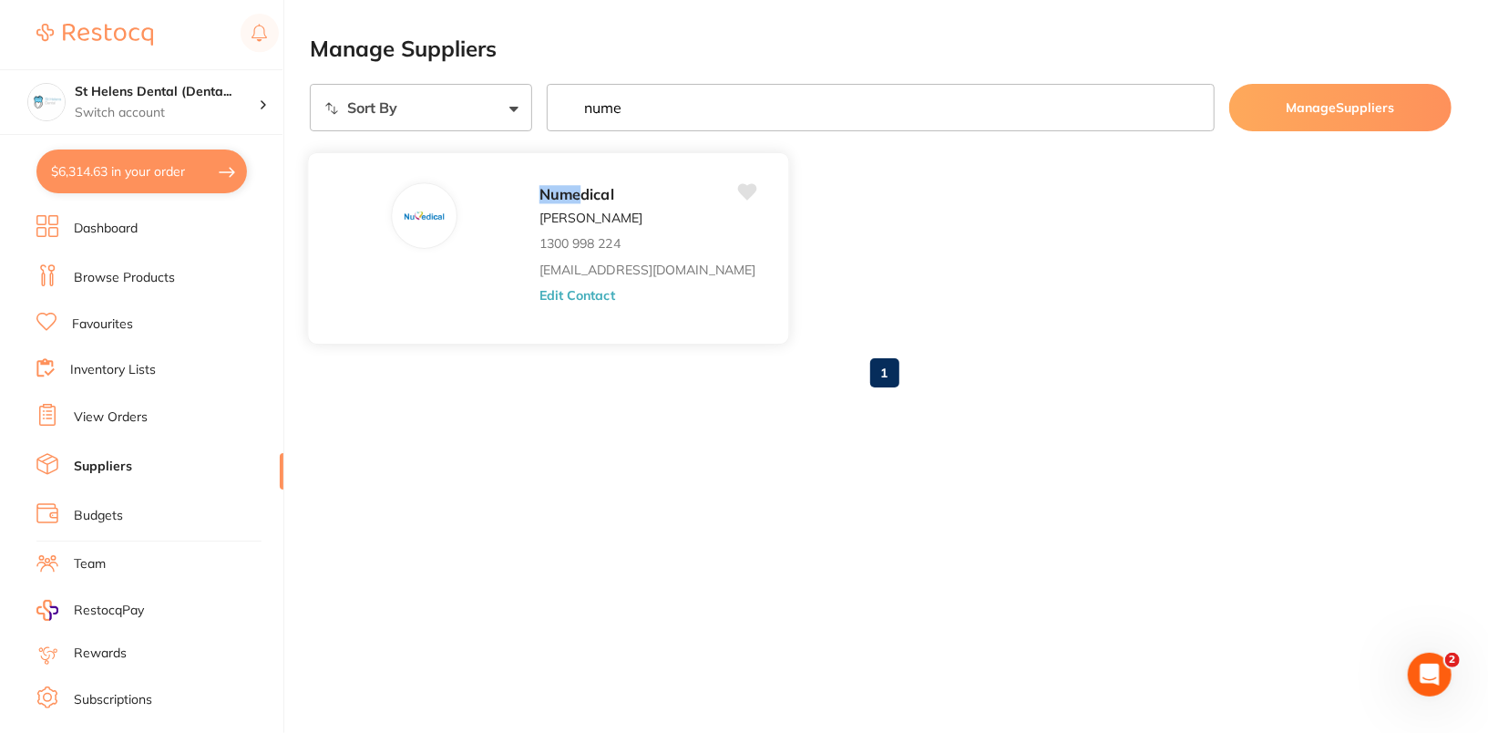
click at [539, 300] on button "Edit Contact" at bounding box center [577, 295] width 76 height 15
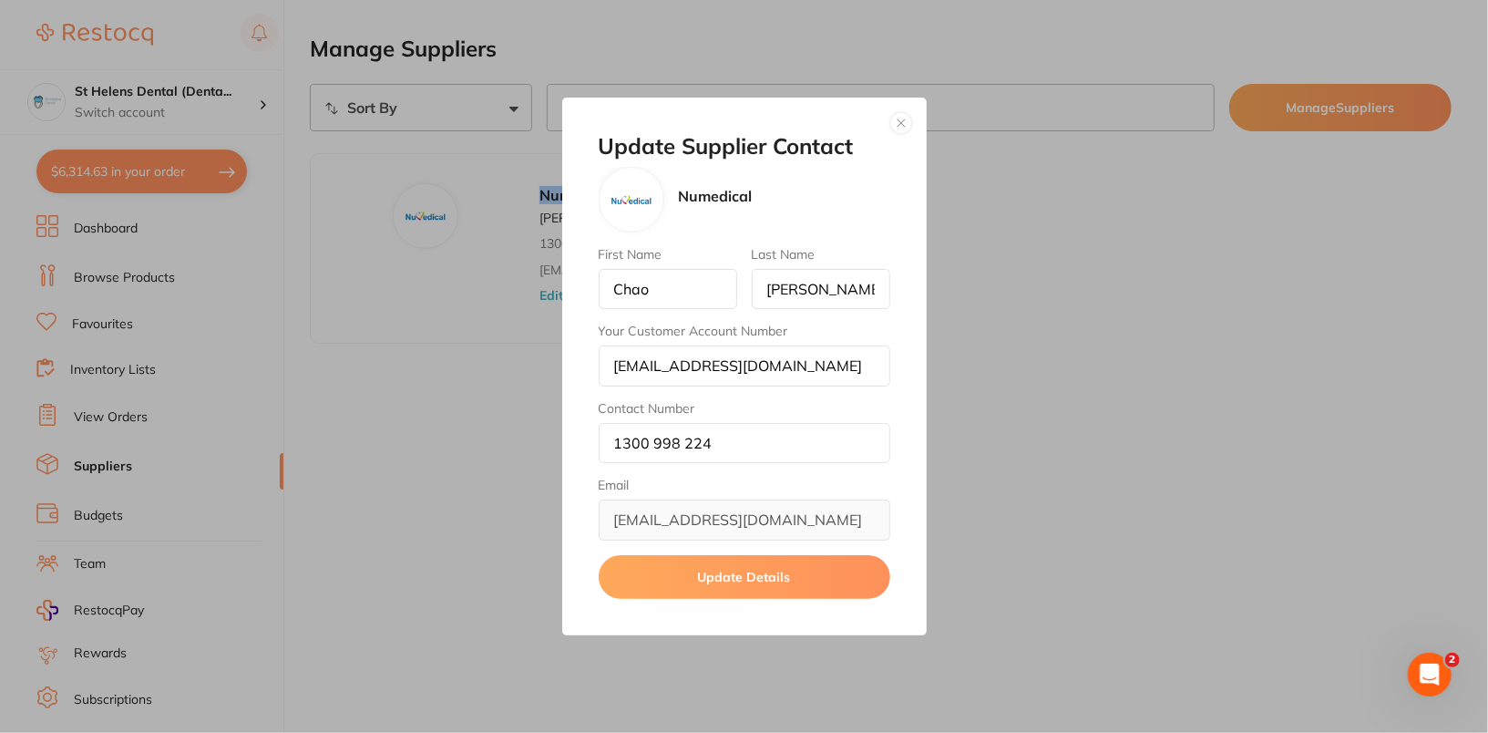
click at [898, 127] on button "button" at bounding box center [901, 123] width 22 height 22
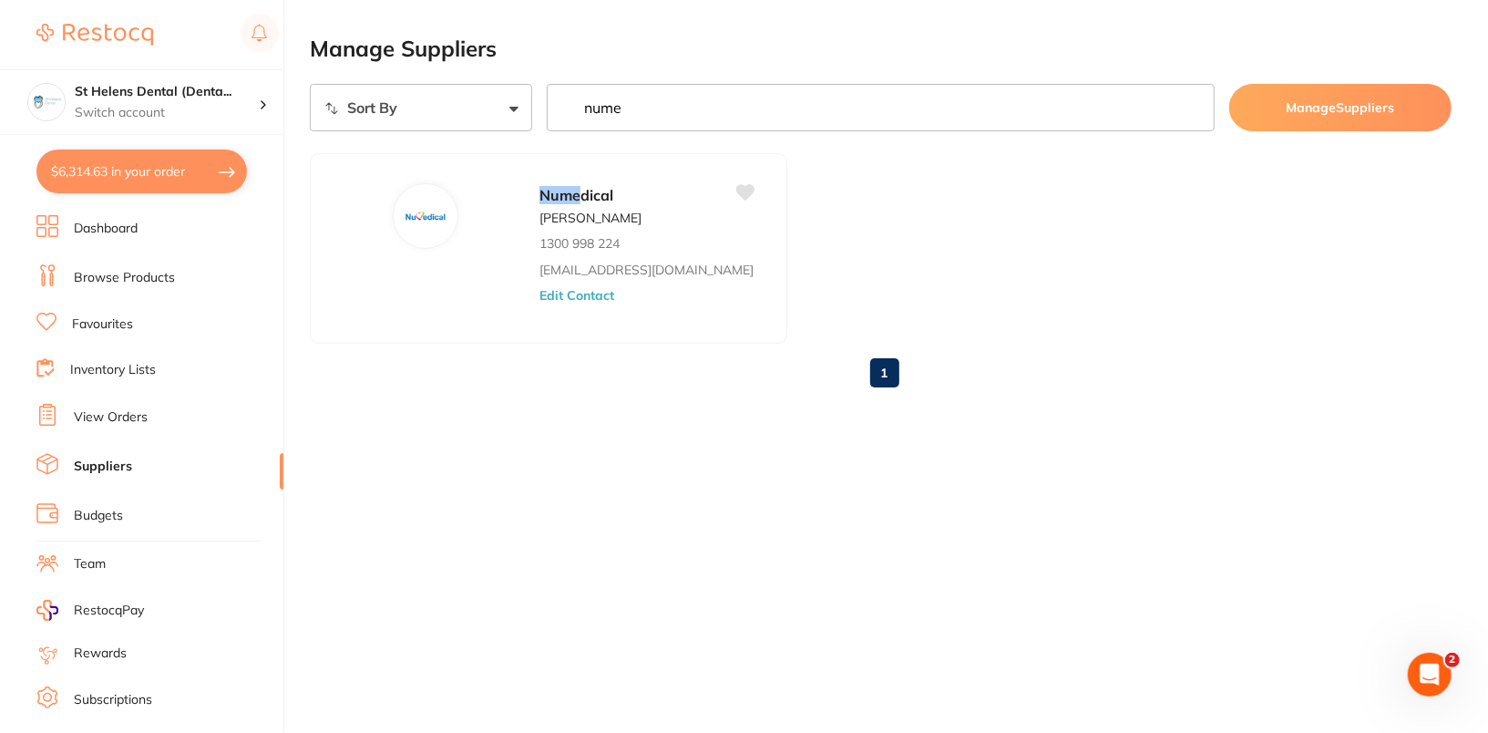
click at [807, 101] on input "nume" at bounding box center [881, 107] width 668 height 47
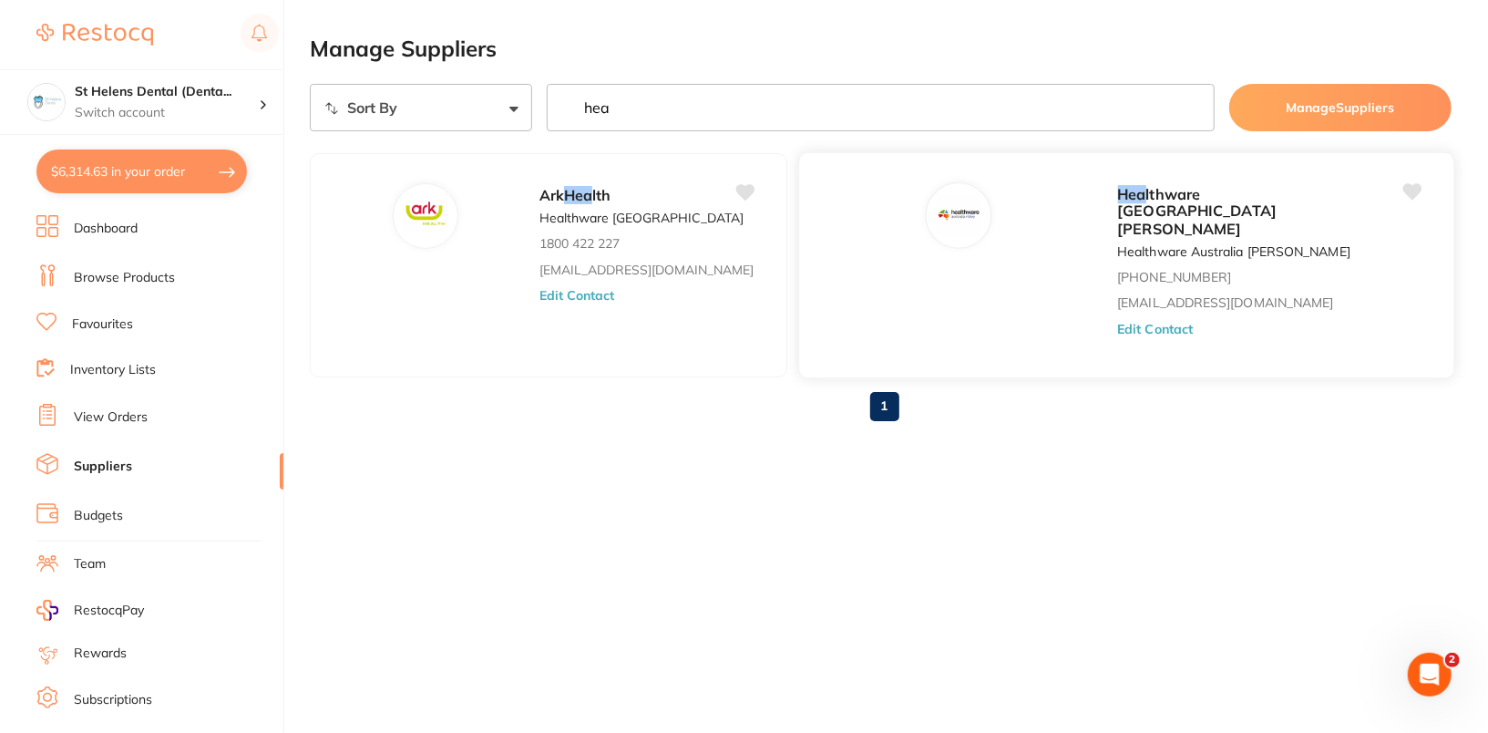
type input "hea"
click at [1117, 322] on button "Edit Contact" at bounding box center [1155, 329] width 76 height 15
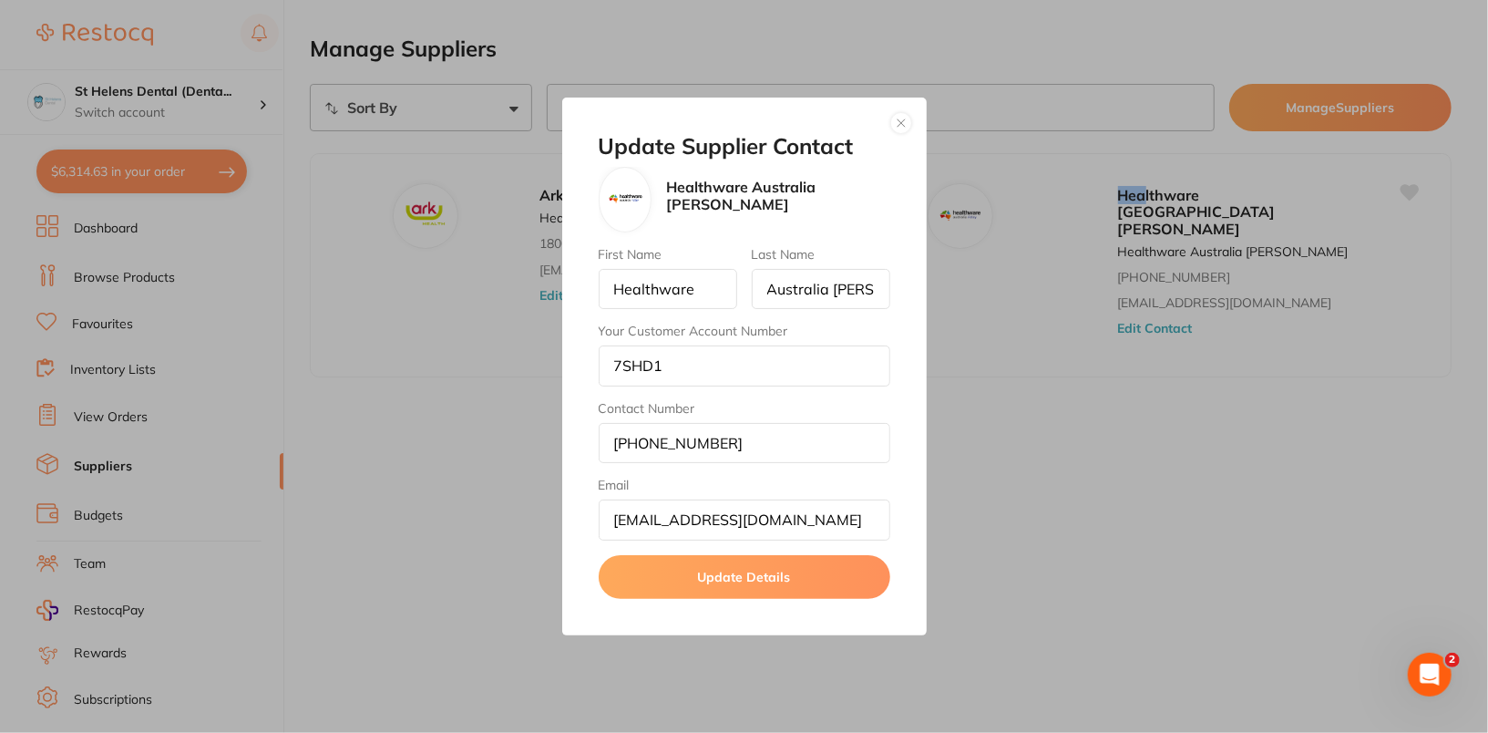
click at [901, 124] on button "button" at bounding box center [901, 123] width 22 height 22
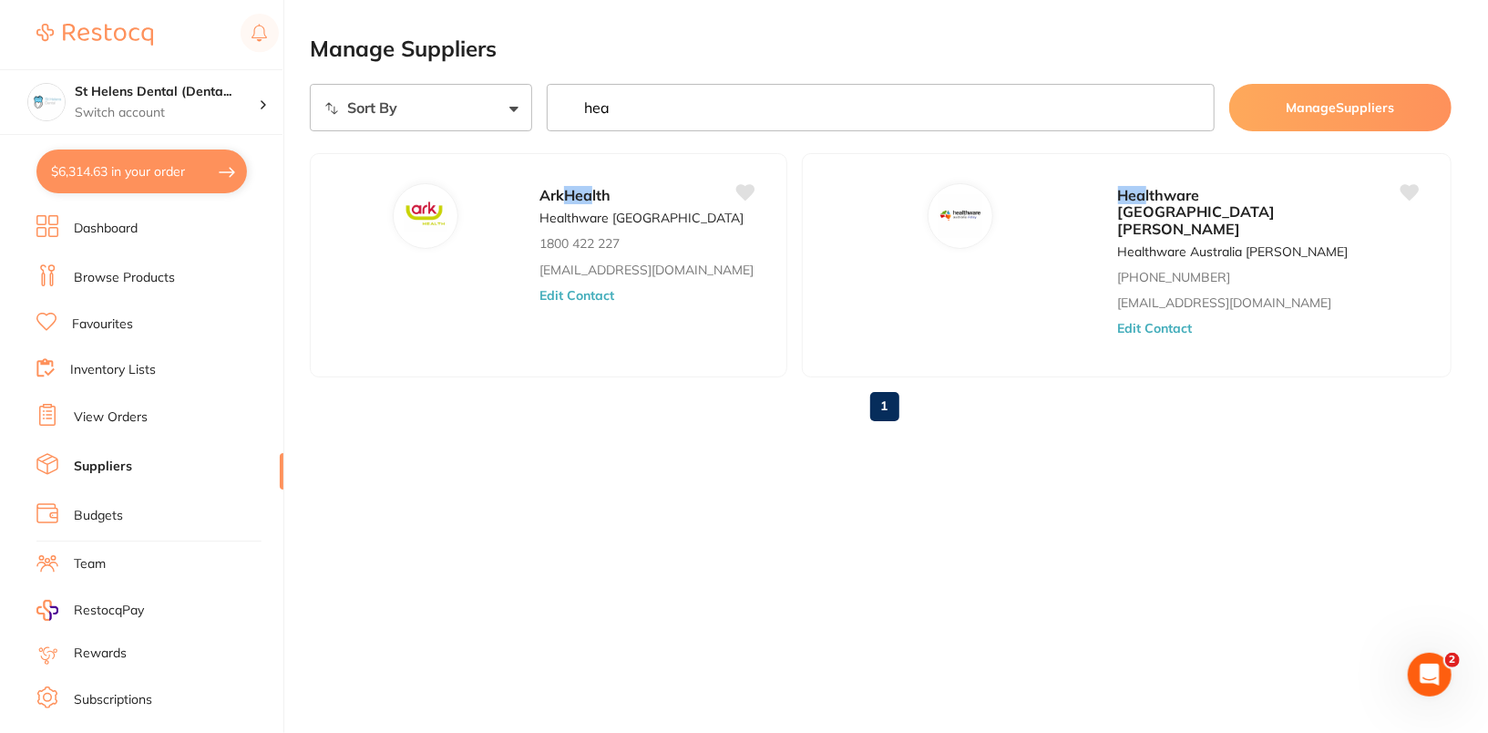
click at [111, 179] on button "$6,314.63 in your order" at bounding box center [141, 171] width 211 height 44
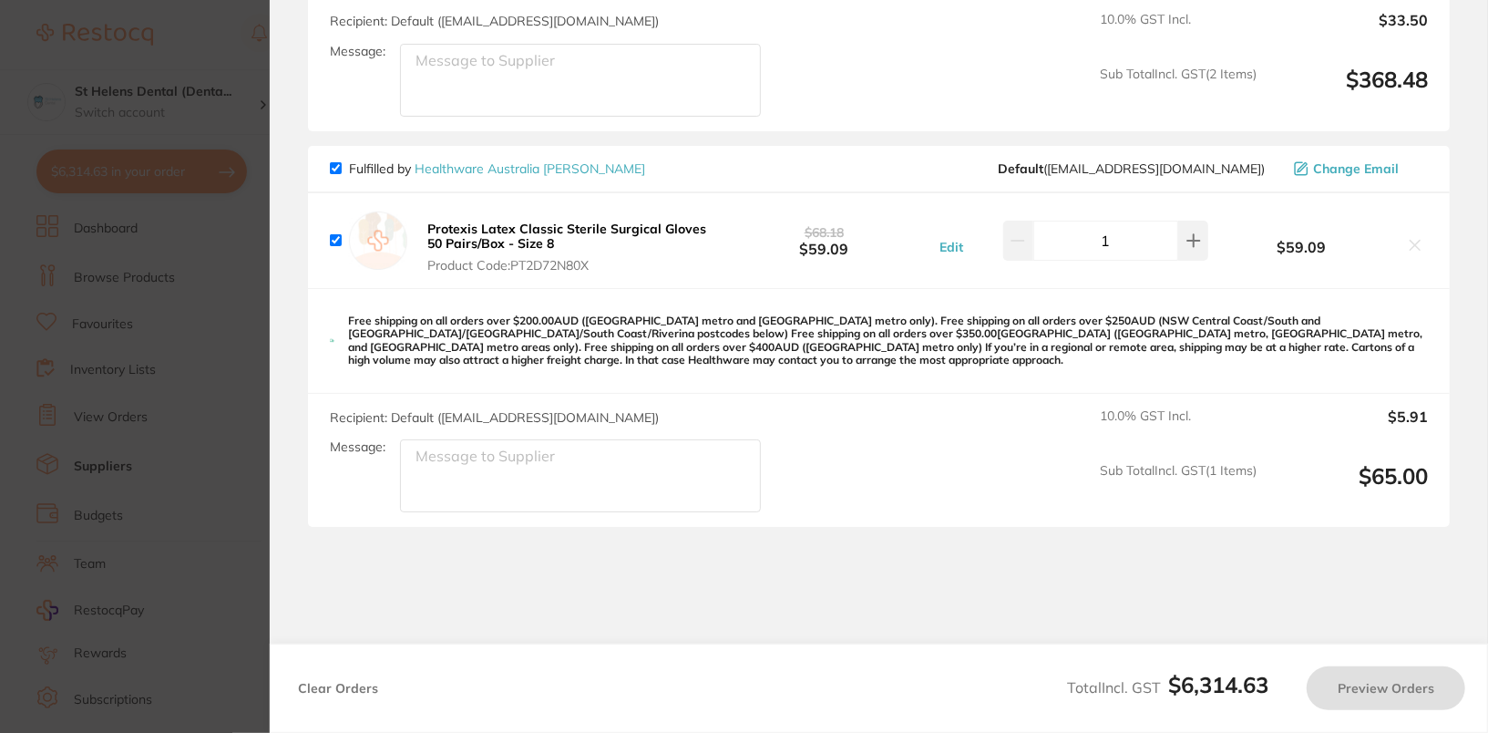
scroll to position [6536, 0]
click at [107, 540] on section "Update RRP Set your pre negotiated price for this item. Item Agreed RRP (excl. …" at bounding box center [744, 366] width 1488 height 733
